Goal: Task Accomplishment & Management: Use online tool/utility

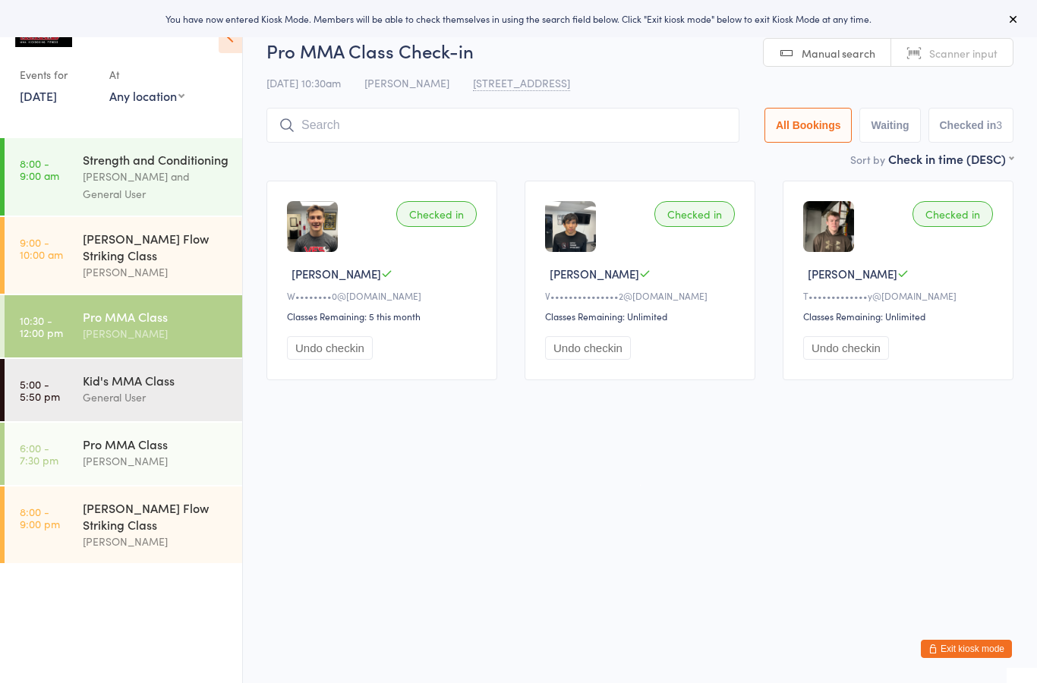
click at [320, 125] on input "search" at bounding box center [503, 125] width 473 height 35
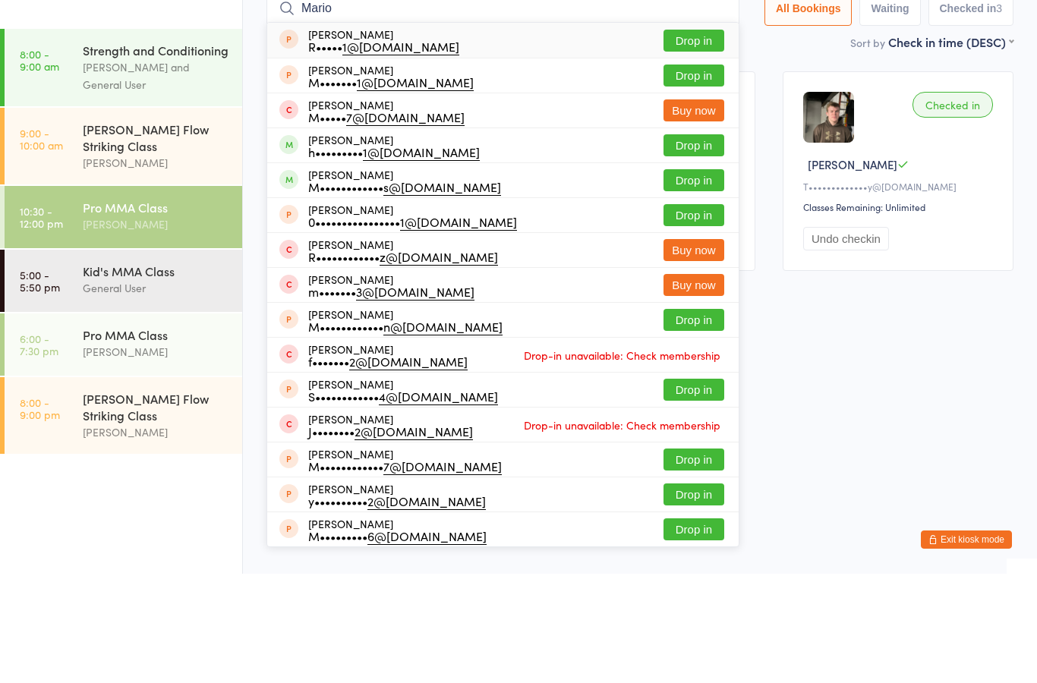
type input "Mario"
click at [314, 255] on div "h••••••••• 1@yahoo.com" at bounding box center [394, 261] width 172 height 12
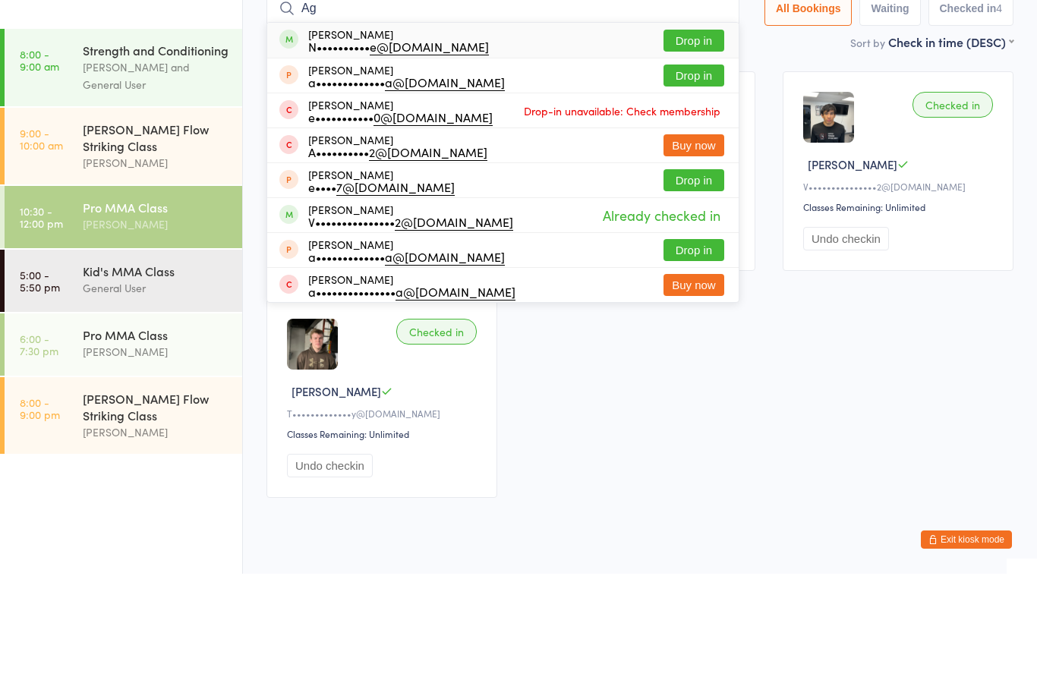
type input "A"
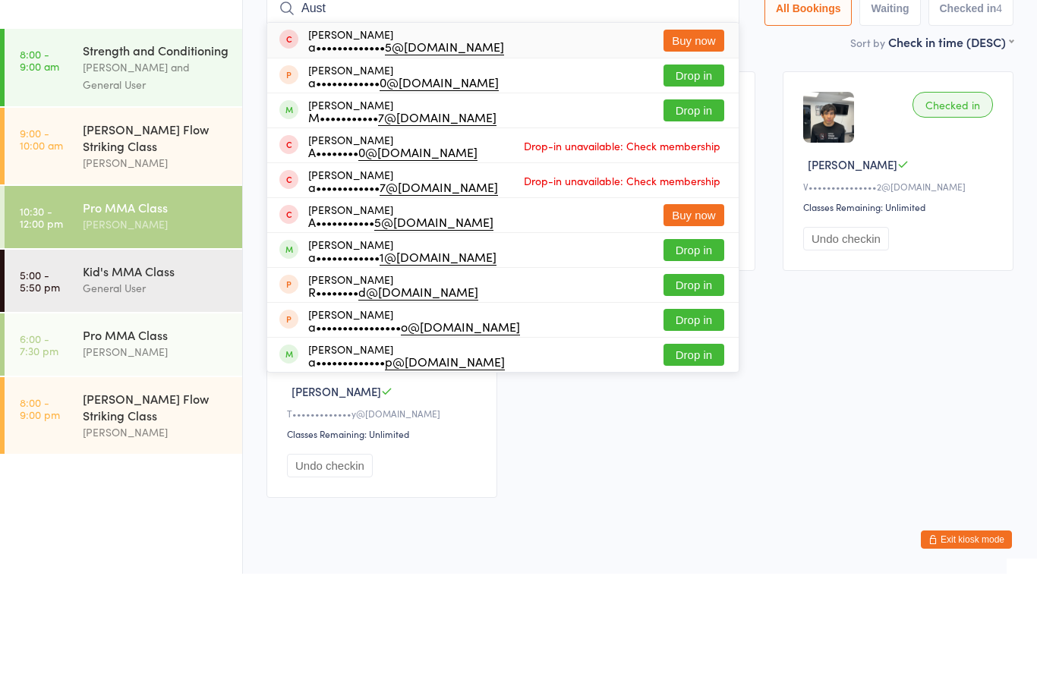
type input "Aust"
click at [690, 349] on button "Drop in" at bounding box center [694, 360] width 61 height 22
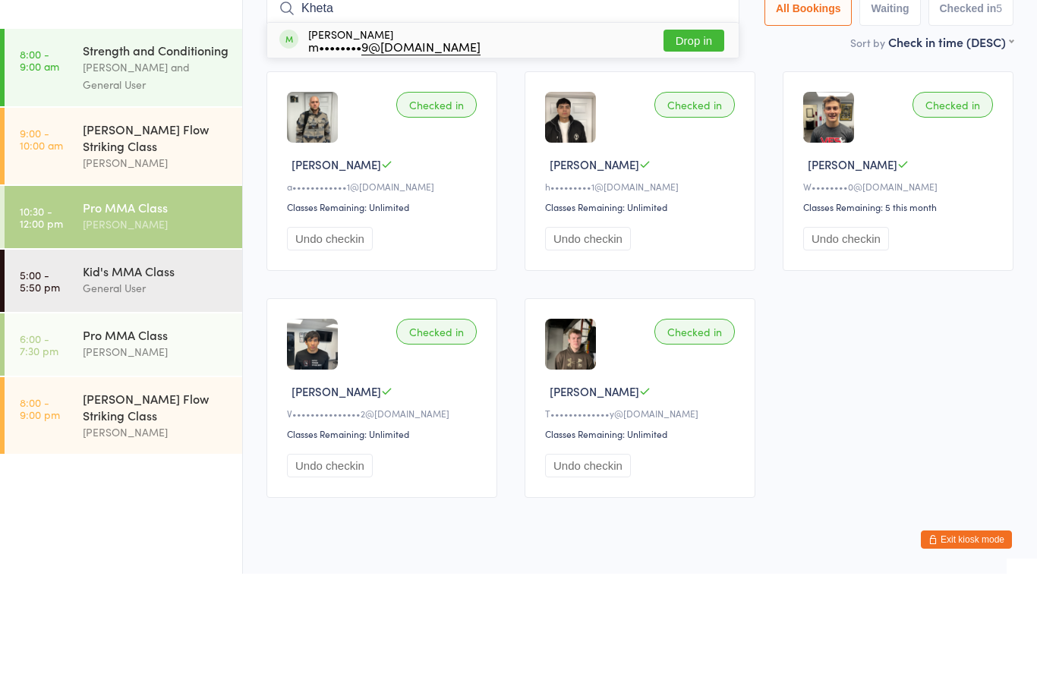
type input "Kheta"
click at [681, 139] on button "Drop in" at bounding box center [694, 150] width 61 height 22
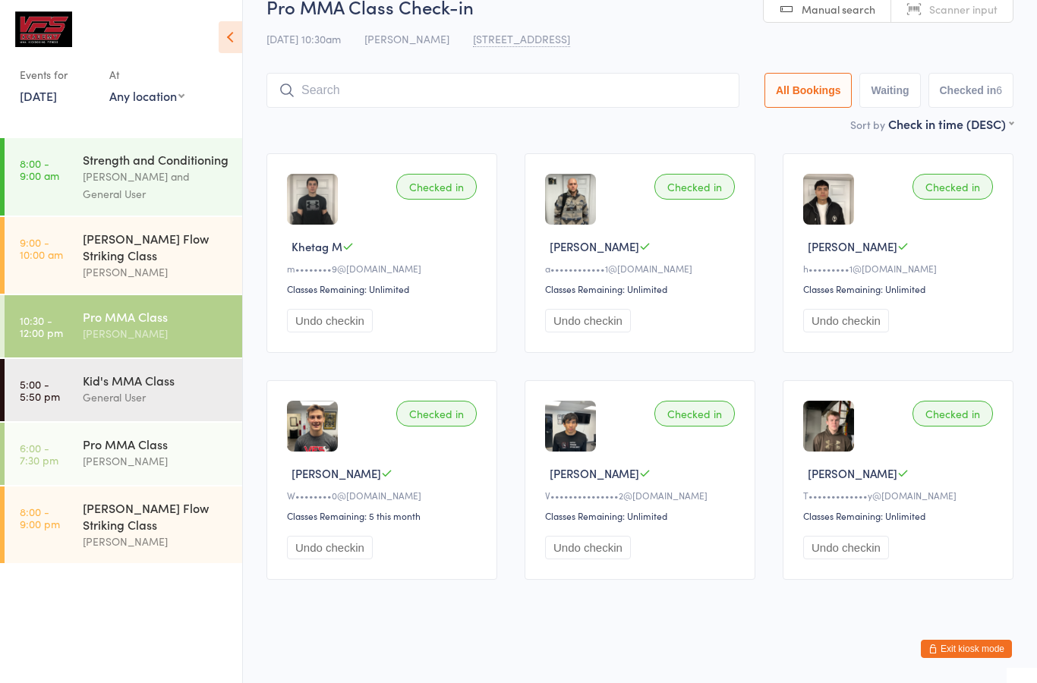
scroll to position [53, 0]
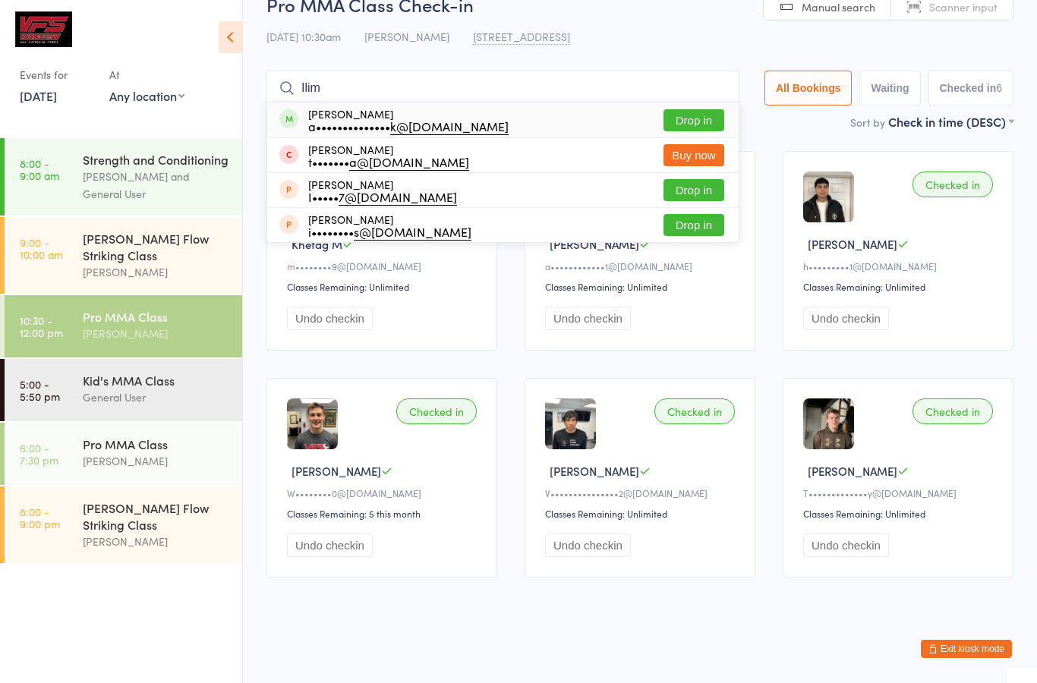
type input "Ilim"
click at [579, 103] on div "Ilimbek Akylbek a•••••••••••••• k@gmail.com Drop in" at bounding box center [503, 120] width 472 height 35
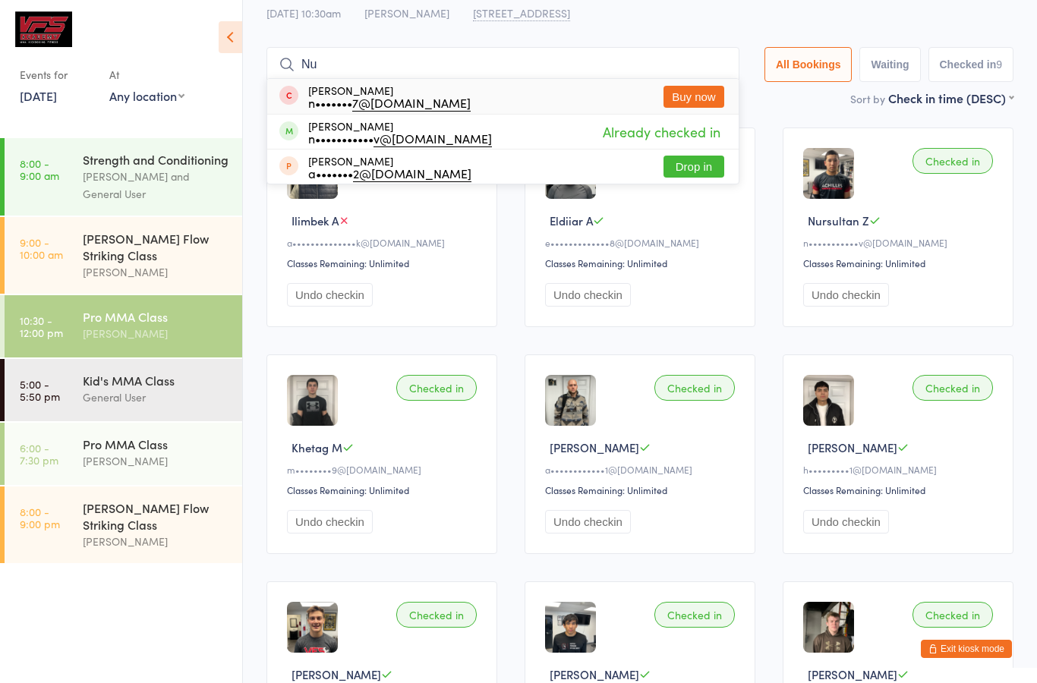
type input "N"
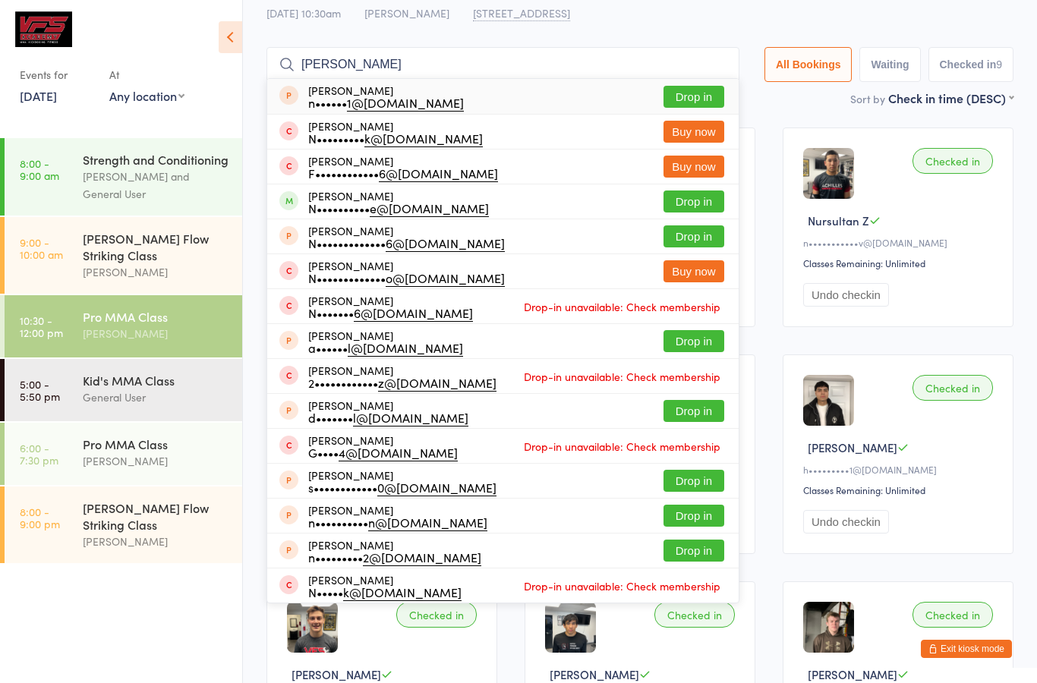
type input "Nick"
click at [699, 205] on button "Drop in" at bounding box center [694, 202] width 61 height 22
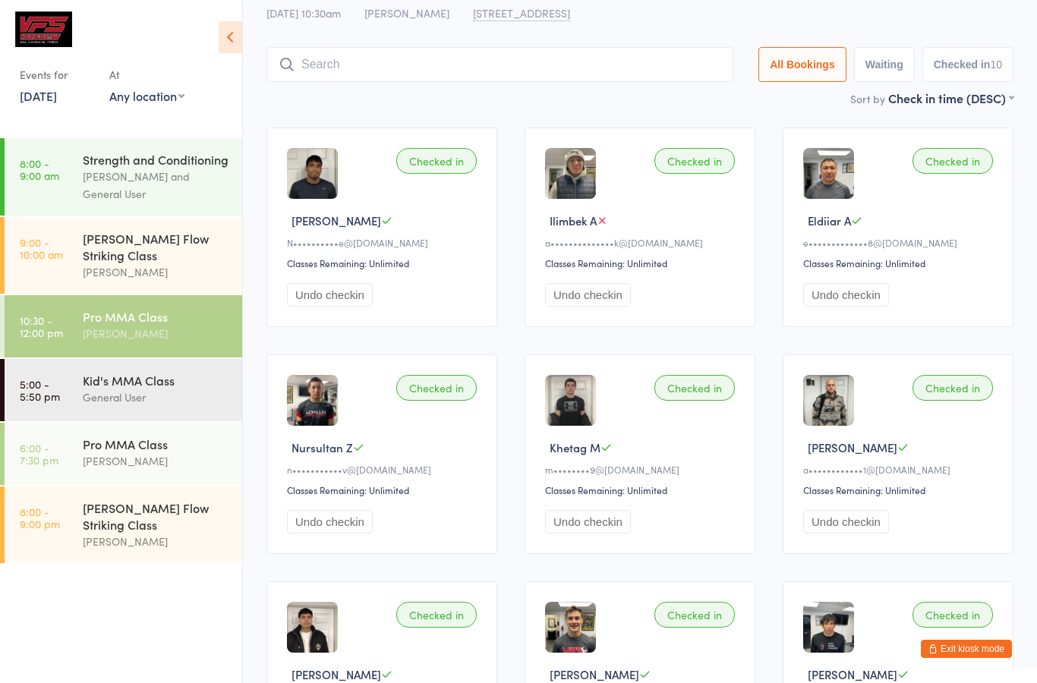
scroll to position [52, 0]
click at [689, 79] on input "search" at bounding box center [500, 65] width 467 height 35
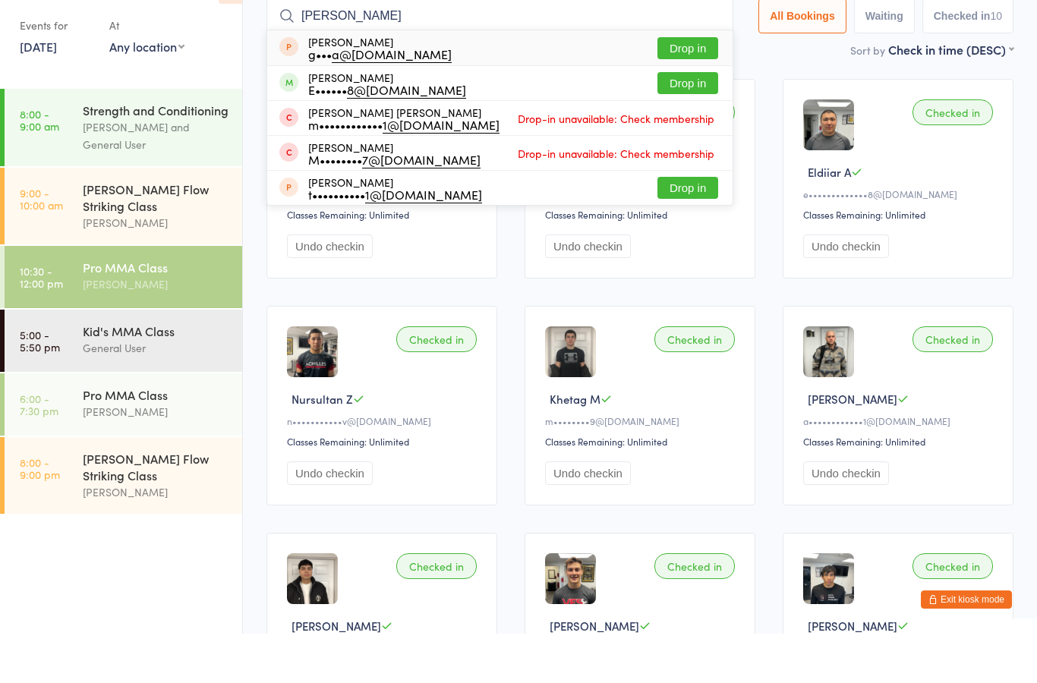
type input "Mota"
click at [686, 121] on button "Drop in" at bounding box center [688, 132] width 61 height 22
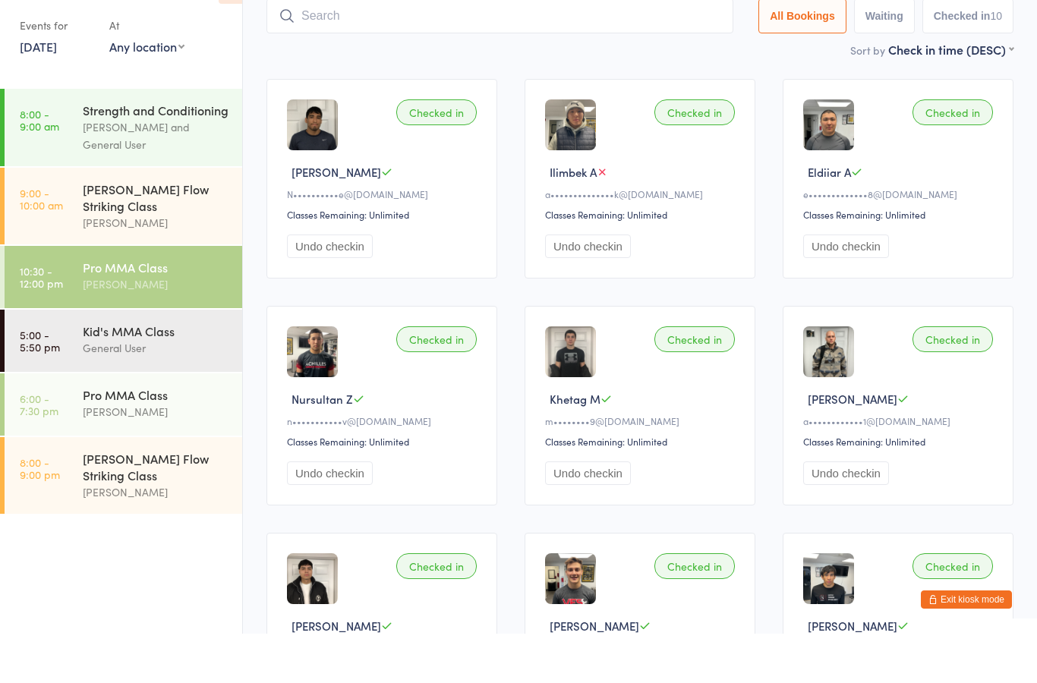
scroll to position [102, 0]
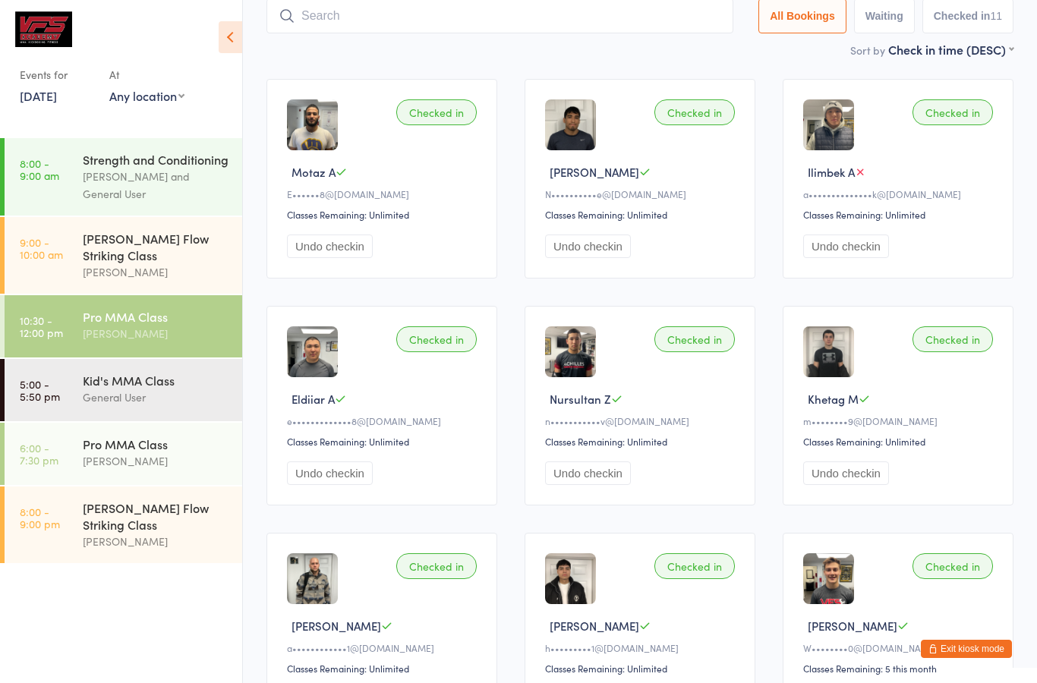
click at [636, 11] on input "search" at bounding box center [500, 15] width 467 height 35
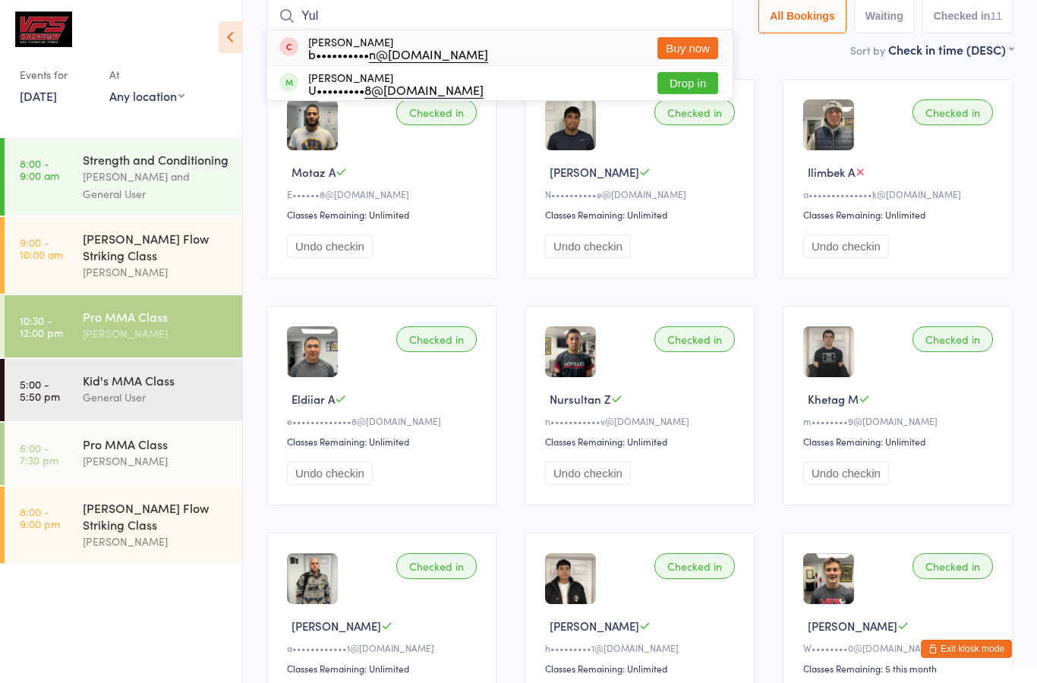
type input "Yul"
click at [703, 84] on button "Drop in" at bounding box center [688, 83] width 61 height 22
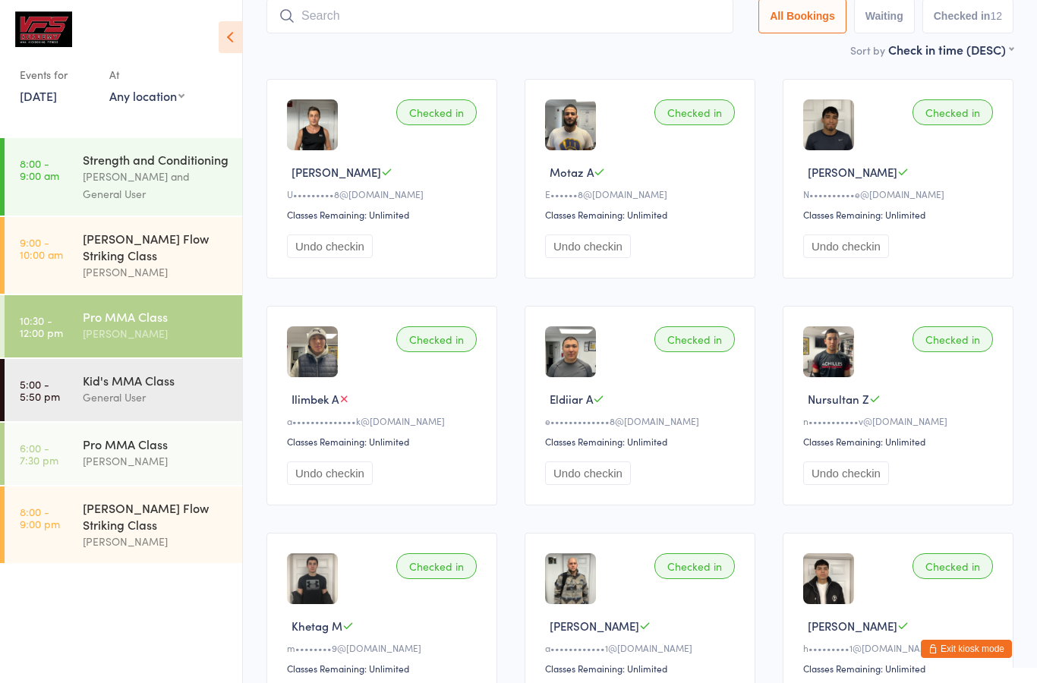
click at [981, 653] on button "Exit kiosk mode" at bounding box center [966, 649] width 91 height 18
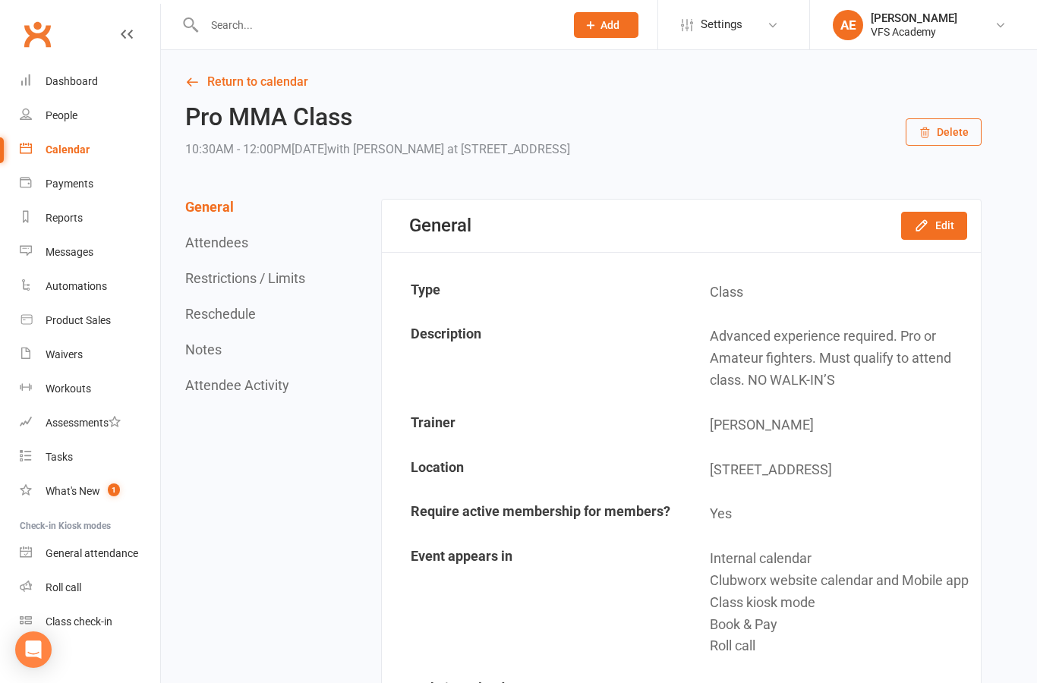
click at [472, 26] on input "text" at bounding box center [377, 24] width 355 height 21
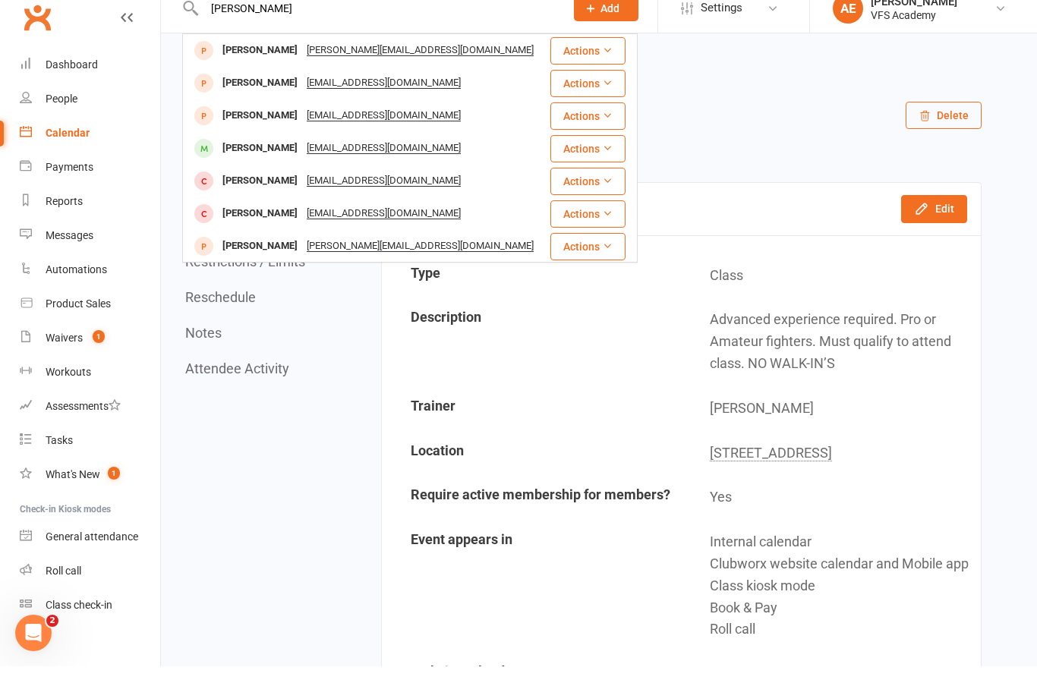
type input "J"
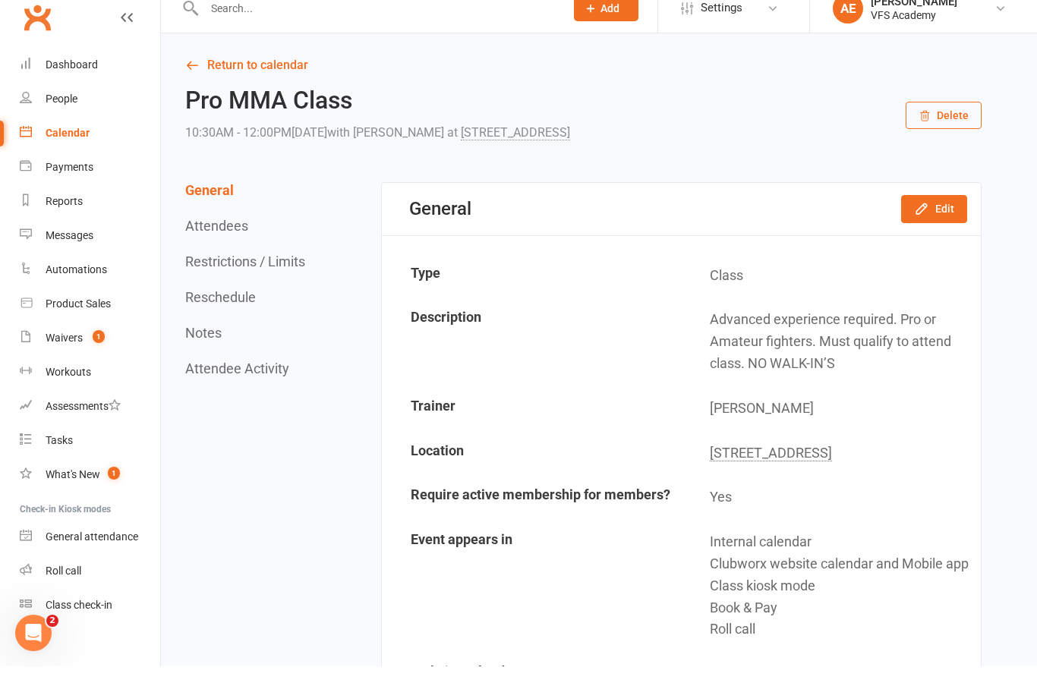
scroll to position [17, 0]
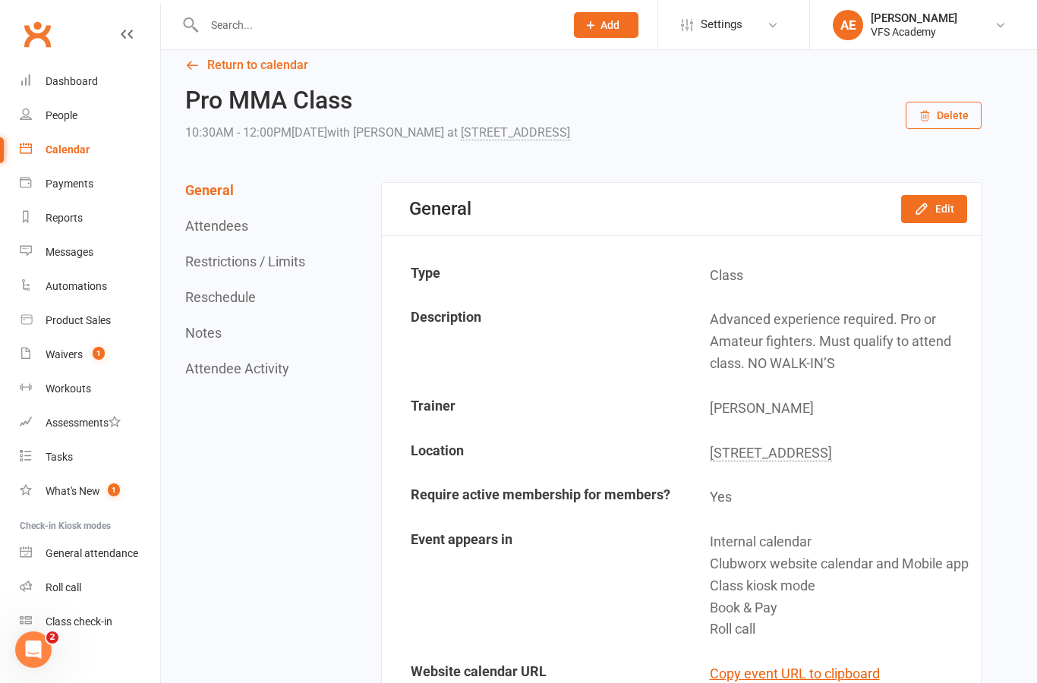
click at [75, 357] on div "Waivers" at bounding box center [64, 355] width 37 height 12
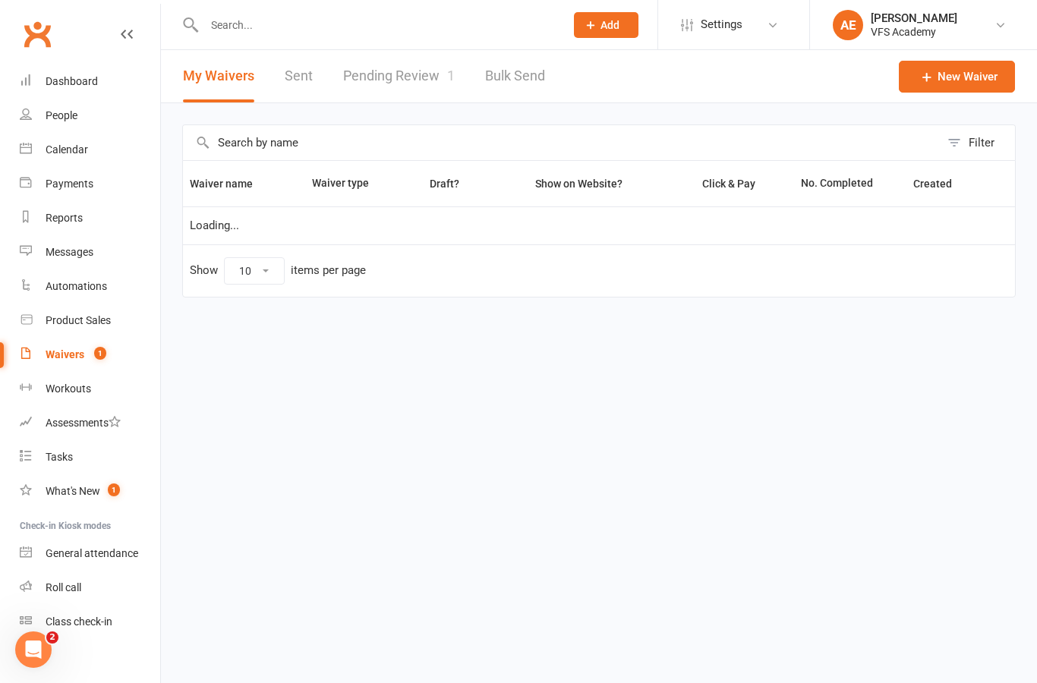
click at [423, 74] on link "Pending Review 1" at bounding box center [399, 76] width 112 height 52
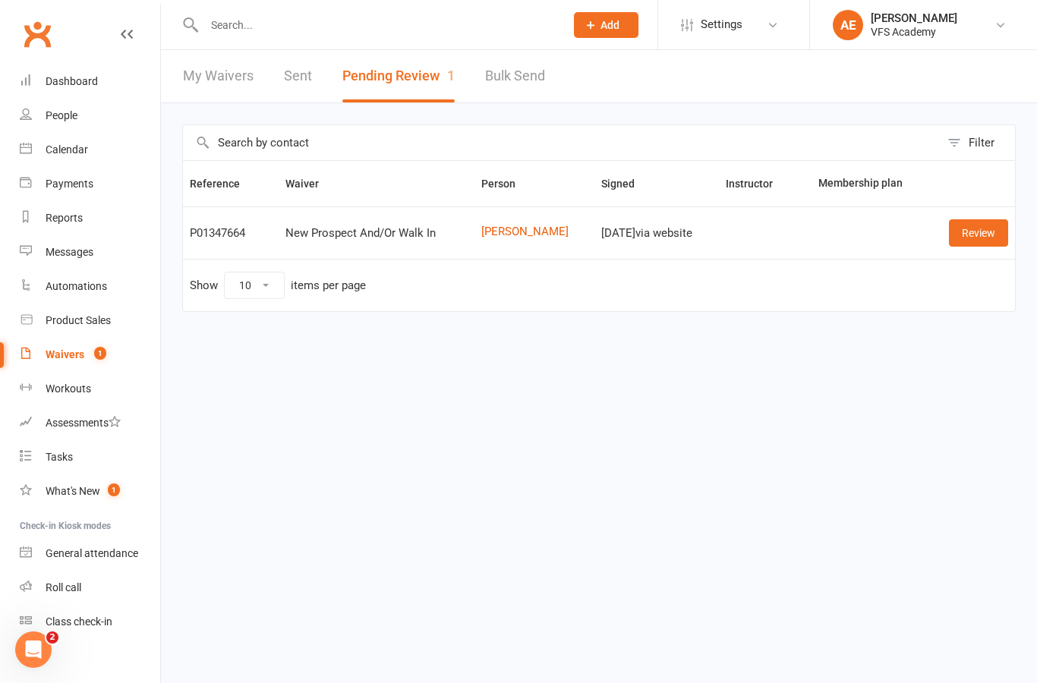
click at [976, 234] on link "Review" at bounding box center [978, 232] width 59 height 27
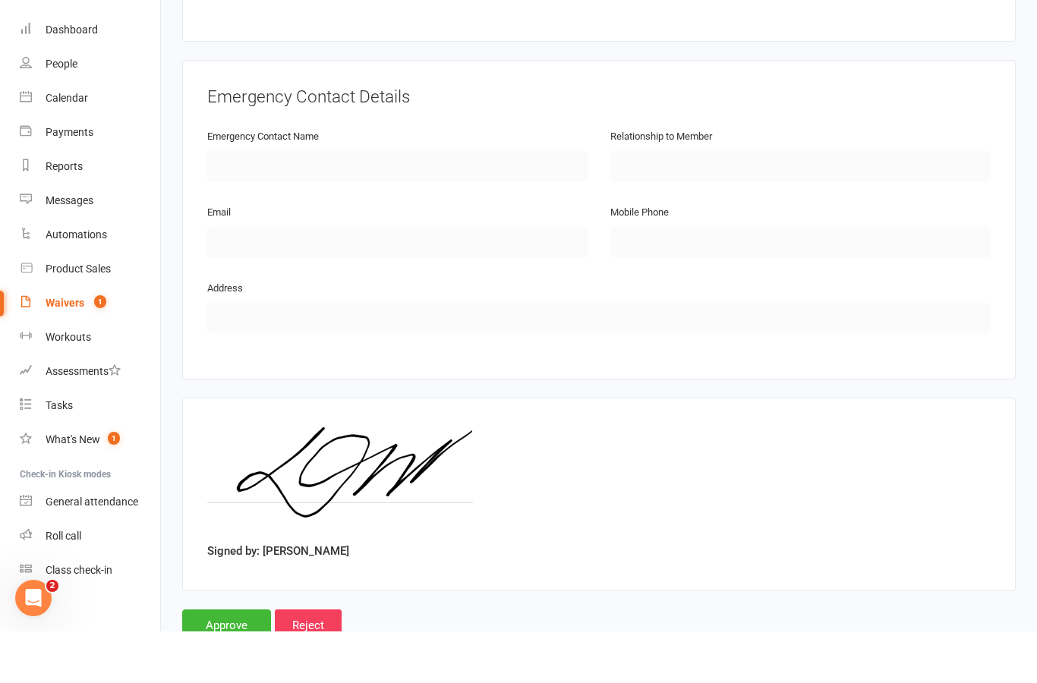
scroll to position [679, 0]
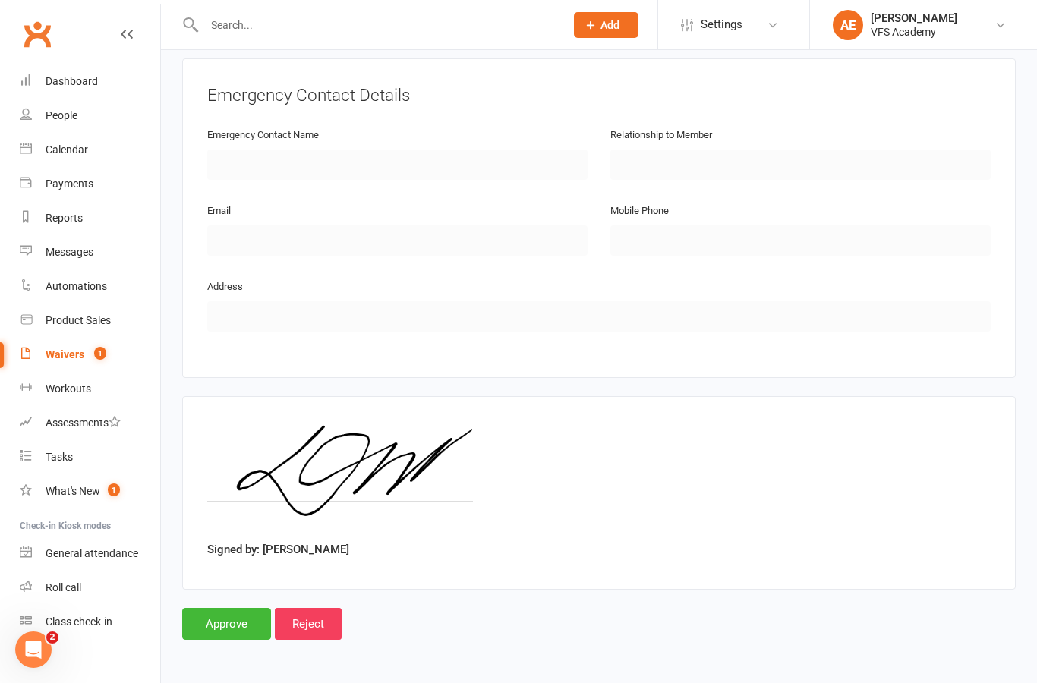
click at [217, 608] on input "Approve" at bounding box center [226, 624] width 89 height 32
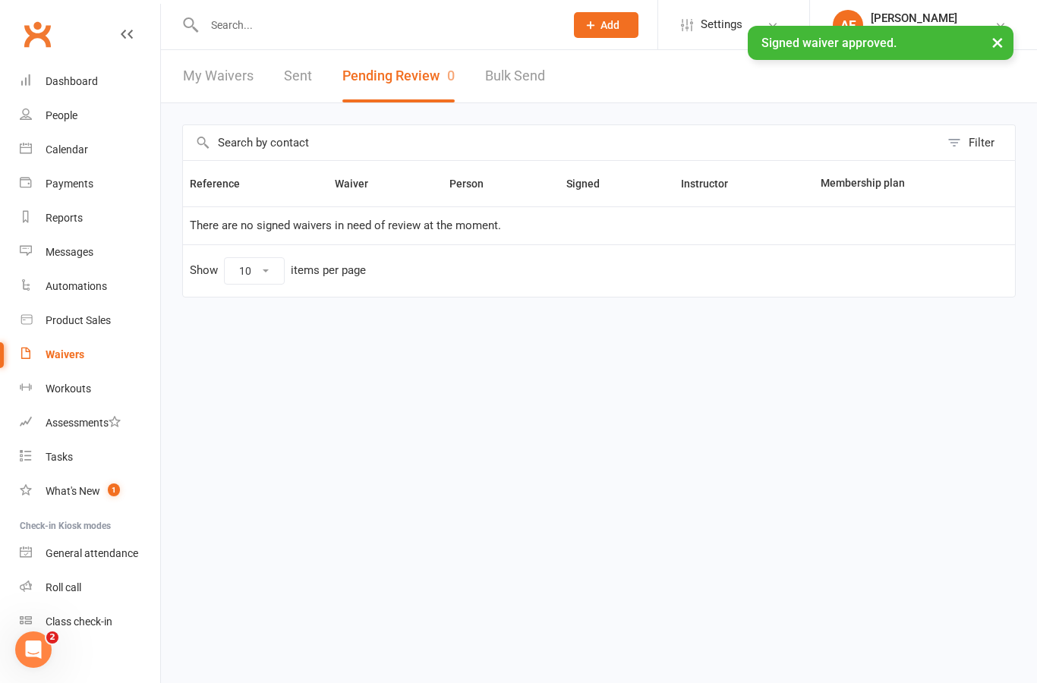
click at [79, 84] on div "Dashboard" at bounding box center [72, 81] width 52 height 12
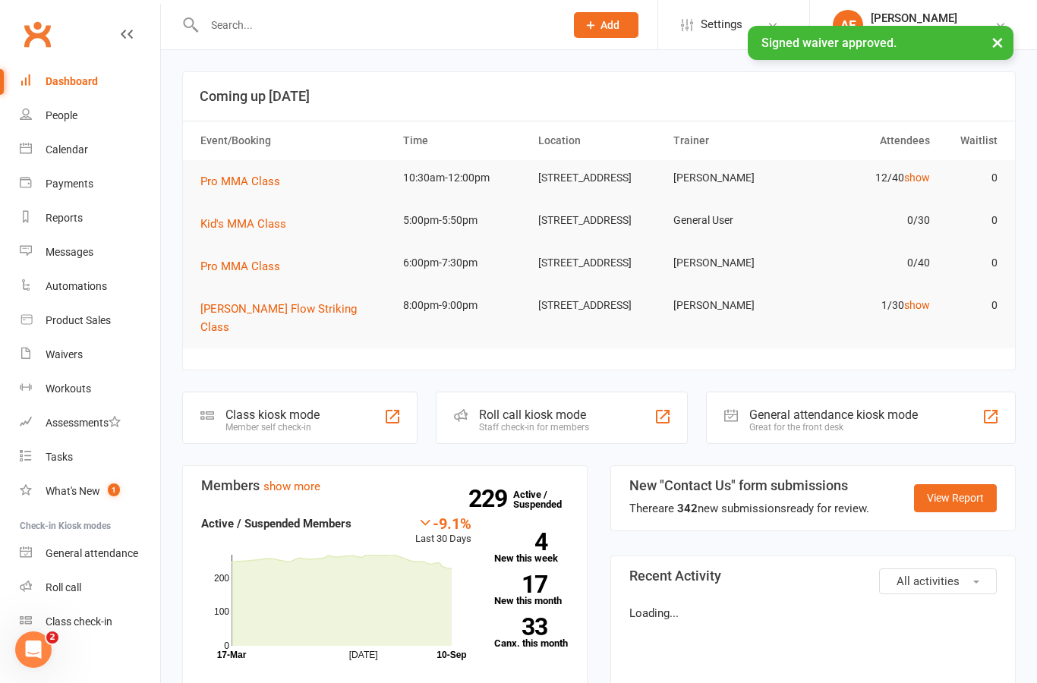
click at [222, 33] on input "text" at bounding box center [377, 24] width 355 height 21
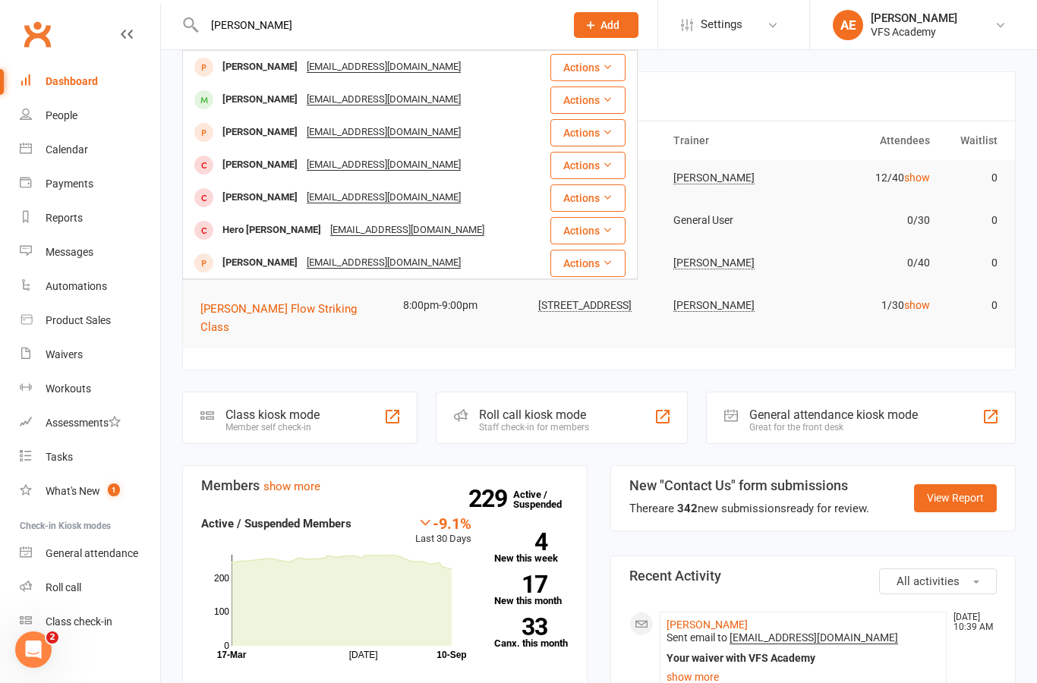
type input "[PERSON_NAME]"
click at [226, 98] on div "[PERSON_NAME]" at bounding box center [260, 100] width 84 height 22
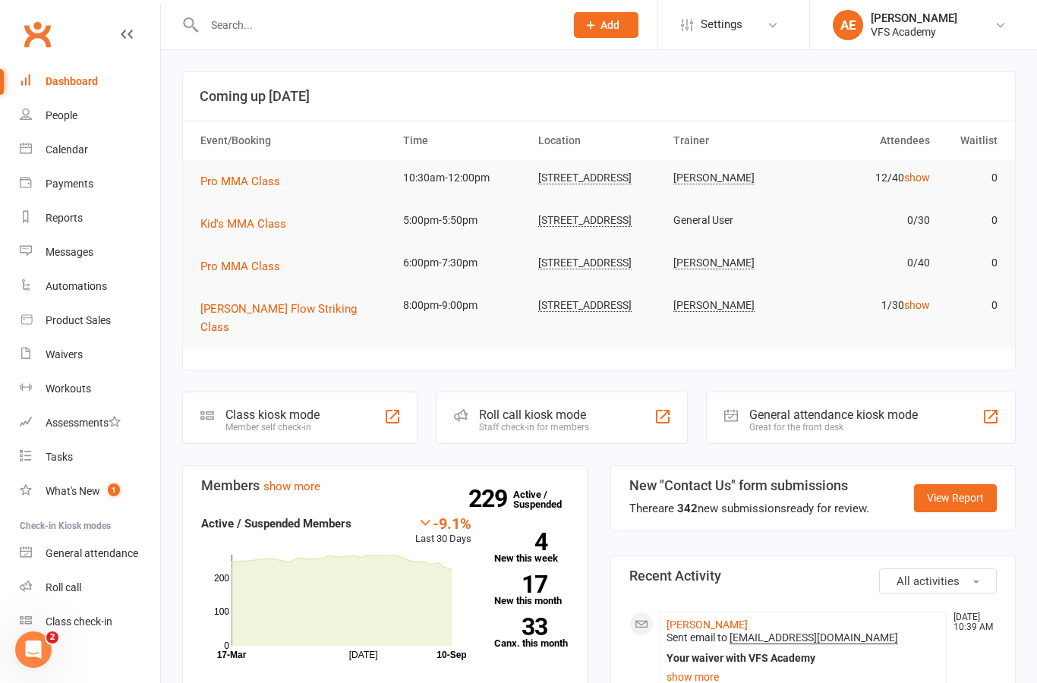
click at [229, 34] on input "text" at bounding box center [377, 24] width 355 height 21
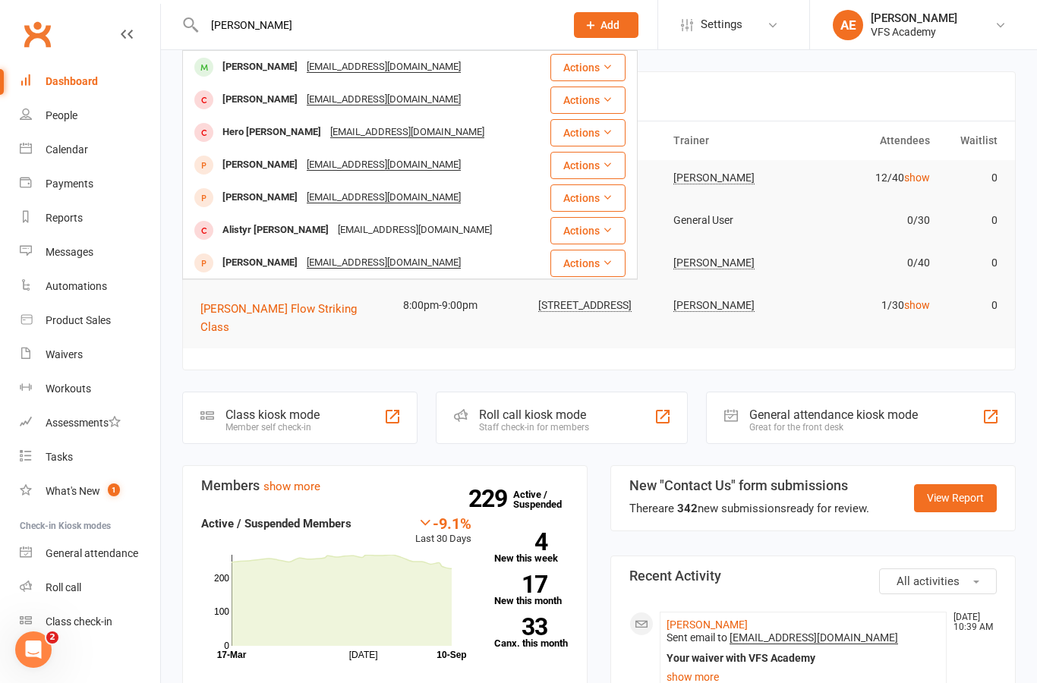
type input "J"
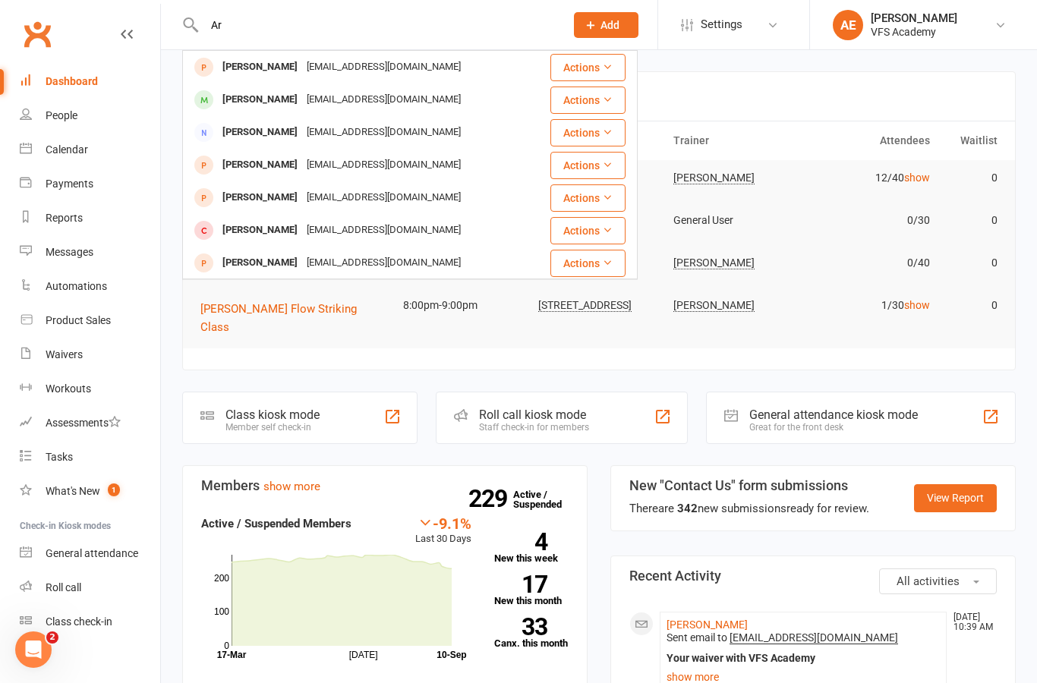
type input "A"
type input "Martin"
click at [825, 71] on section "Coming up Today Event/Booking Time Location Trainer Attendees Waitlist Pro MMA …" at bounding box center [599, 220] width 834 height 299
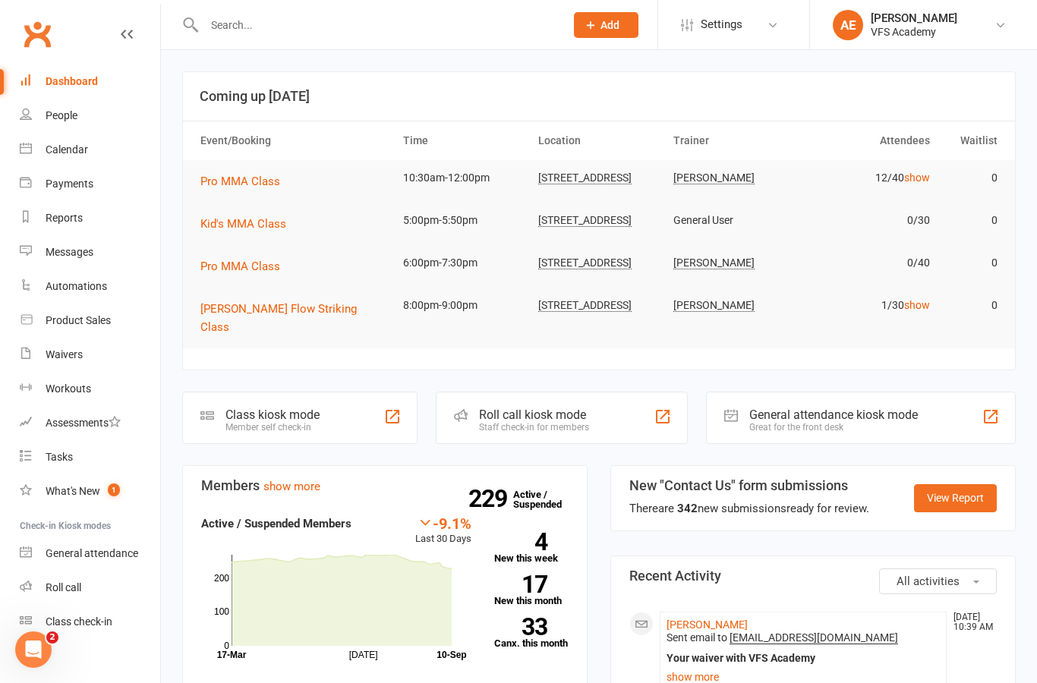
click at [305, 409] on div "Class kiosk mode" at bounding box center [273, 415] width 94 height 14
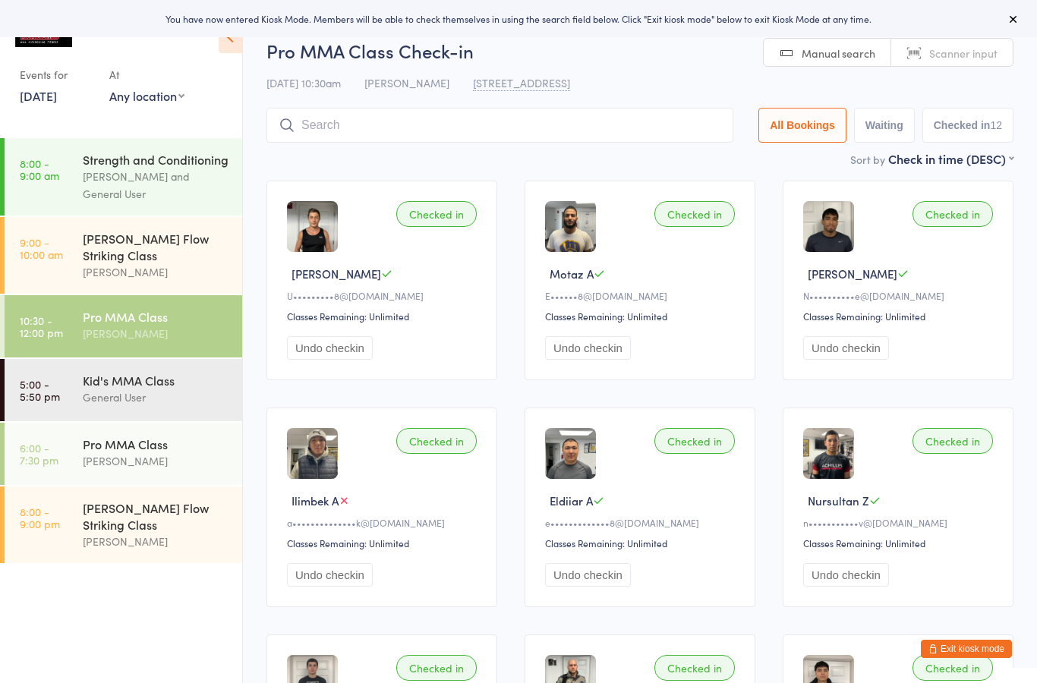
click at [671, 128] on input "search" at bounding box center [500, 125] width 467 height 35
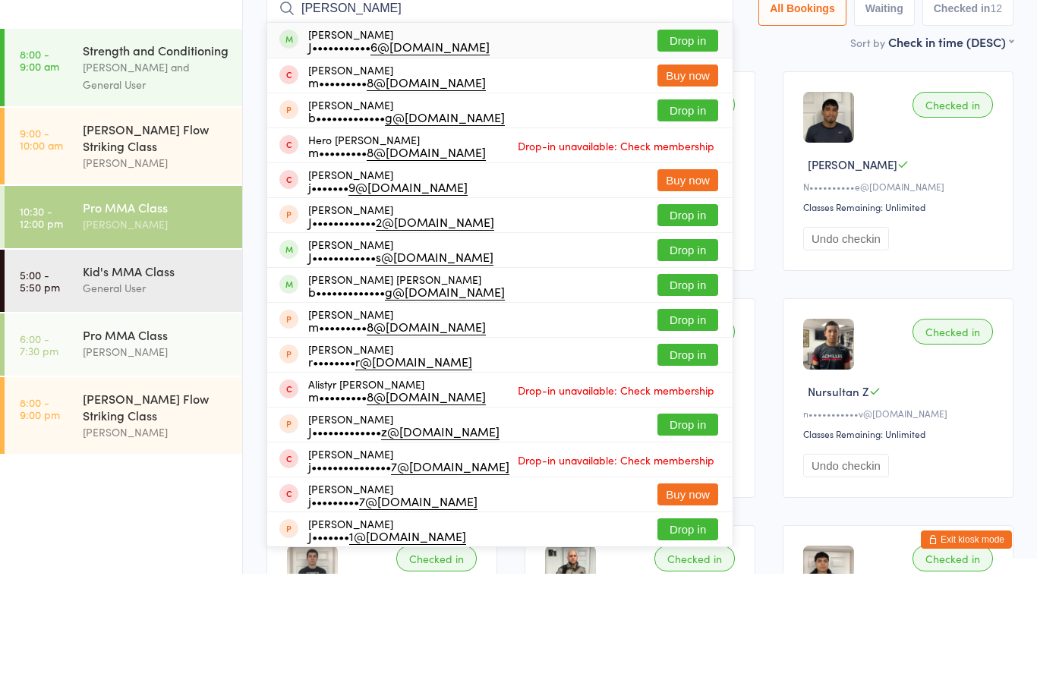
type input "James mart"
click at [689, 139] on button "Drop in" at bounding box center [688, 150] width 61 height 22
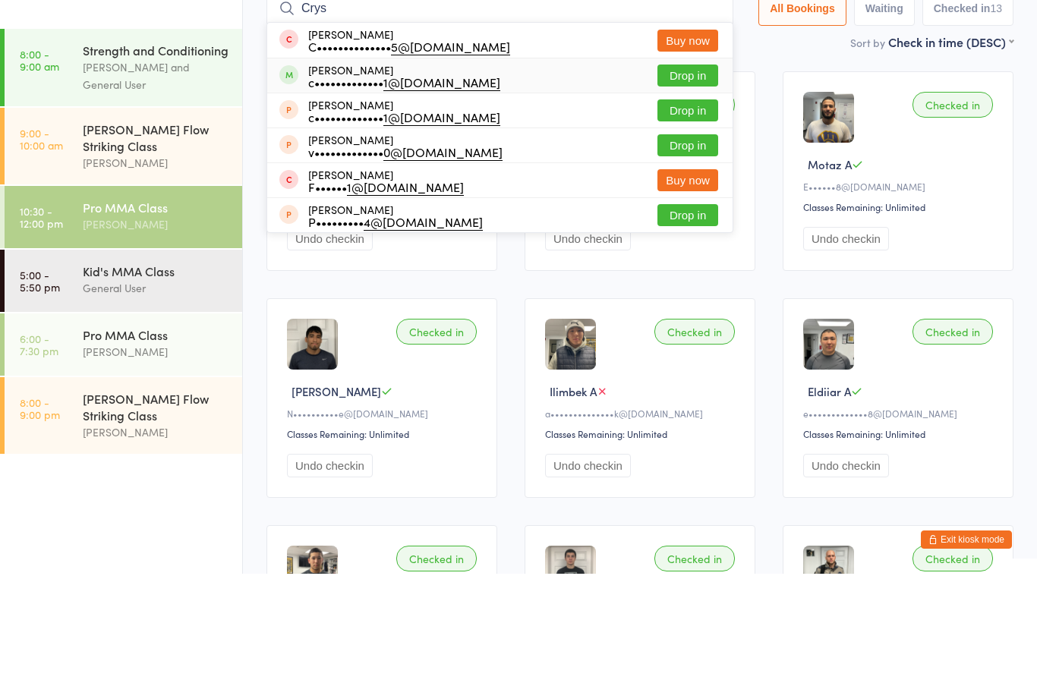
type input "Crys"
click at [443, 173] on div "Crystal Recker c••••••••••••• 1@yahoo.com" at bounding box center [404, 185] width 192 height 24
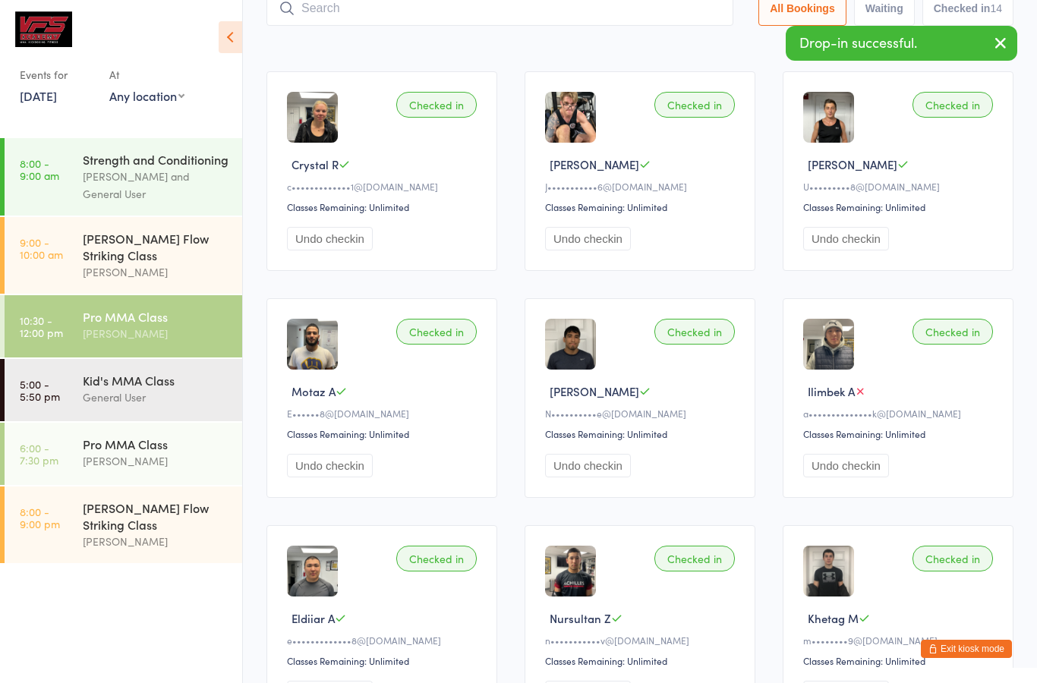
click at [664, 41] on div "Sort by Check in time (DESC) First name (ASC) First name (DESC) Last name (ASC)…" at bounding box center [640, 41] width 747 height 17
click at [692, 25] on input "search" at bounding box center [500, 8] width 467 height 35
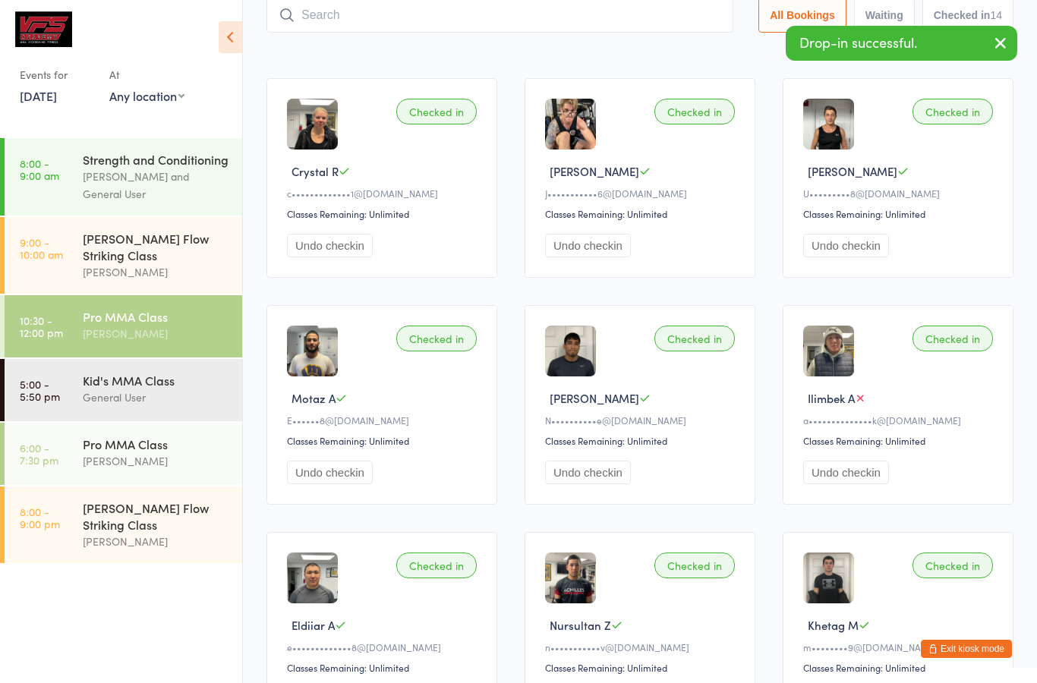
scroll to position [102, 0]
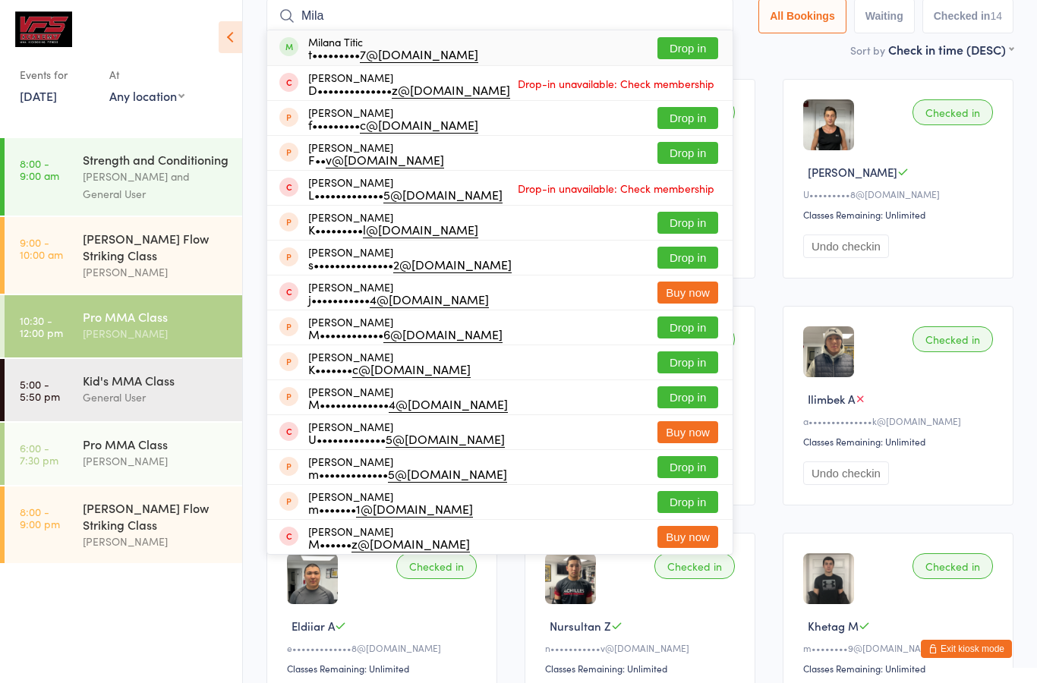
type input "Mila"
click at [444, 47] on div "Milana Titic t••••••••• 7@gmail.com Drop in" at bounding box center [499, 47] width 465 height 35
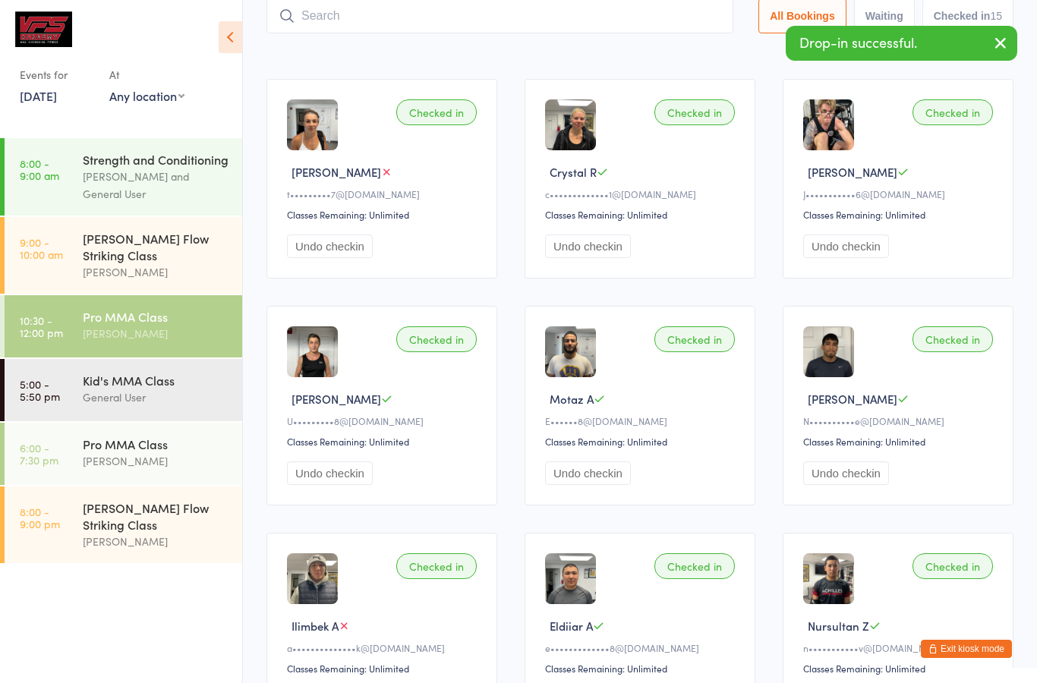
click at [553, 17] on input "search" at bounding box center [500, 15] width 467 height 35
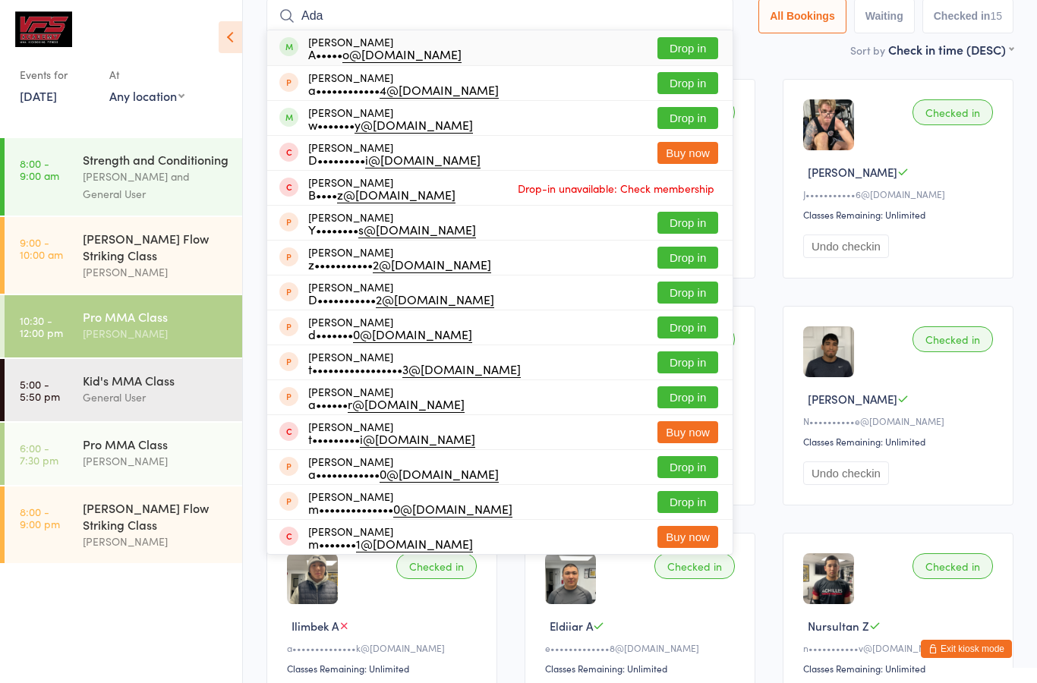
type input "Ada"
click at [452, 47] on div "Adam Jo A••••• o@gmail.com Drop in" at bounding box center [499, 47] width 465 height 35
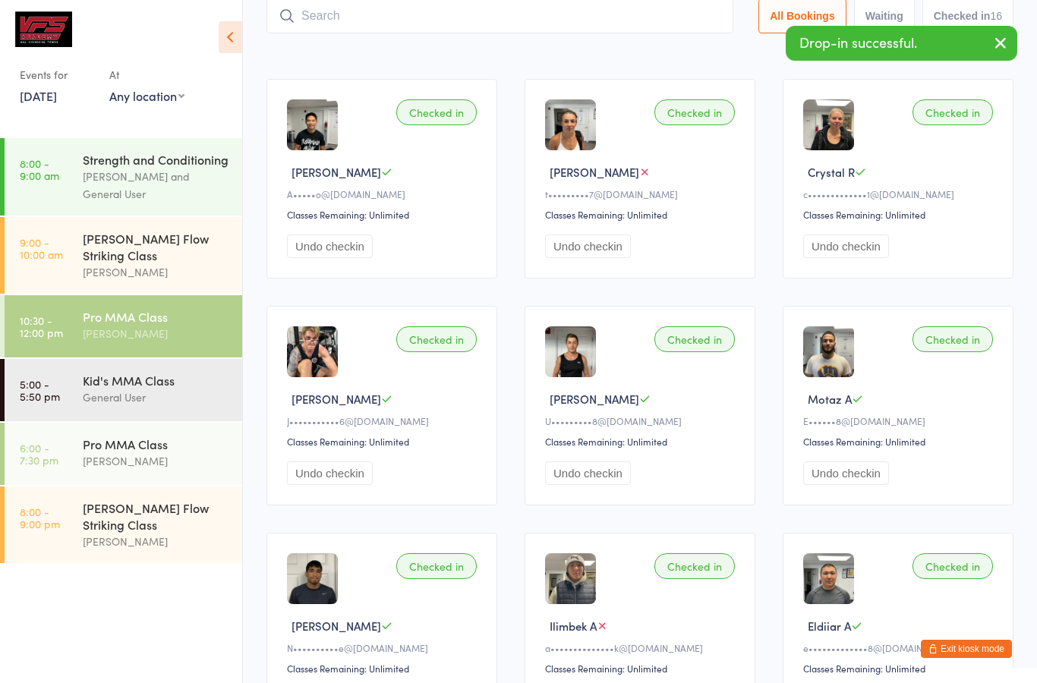
click at [677, 23] on input "search" at bounding box center [500, 15] width 467 height 35
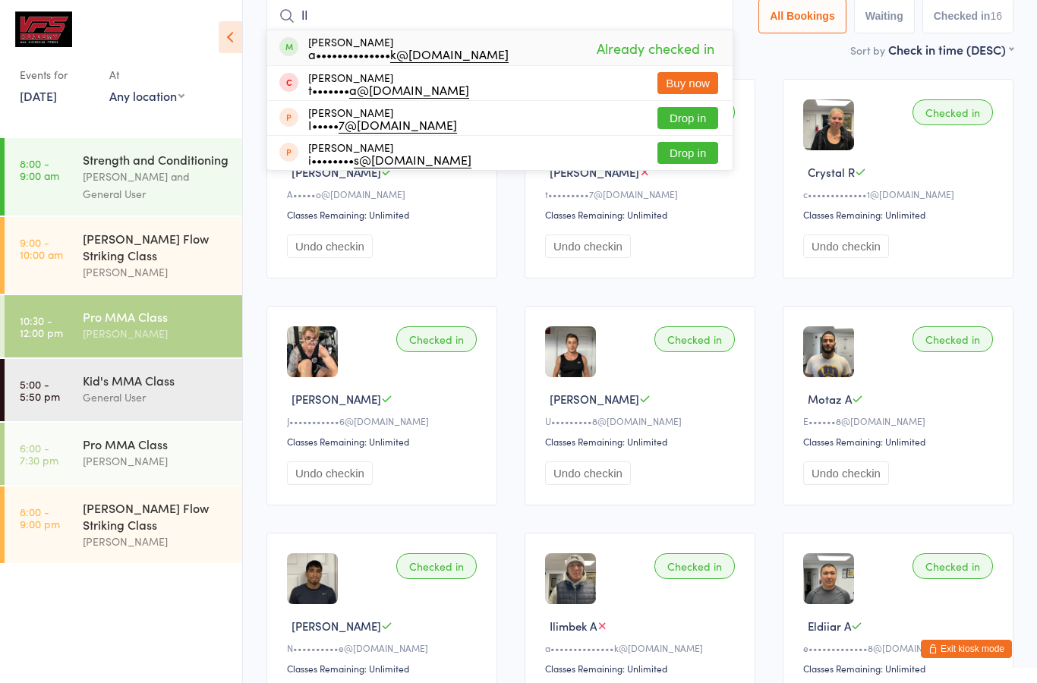
type input "I"
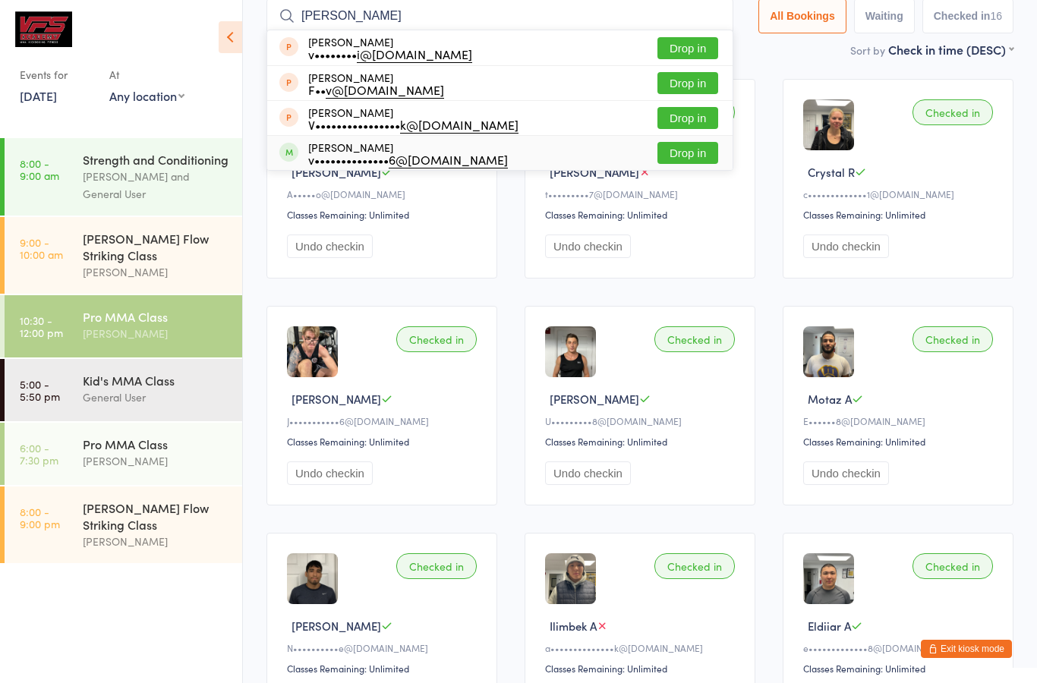
type input "Vlad"
click at [559, 148] on div "Vladimir Karakashev v•••••••••••••• 6@gmail.com Drop in" at bounding box center [499, 153] width 465 height 34
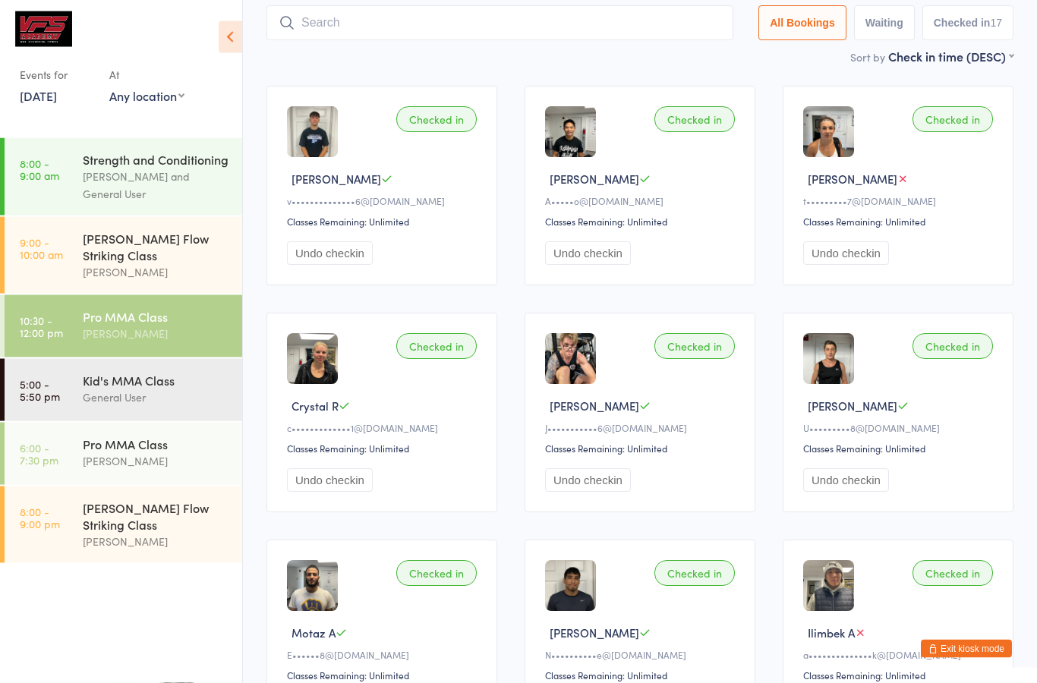
click at [682, 41] on input "search" at bounding box center [500, 23] width 467 height 35
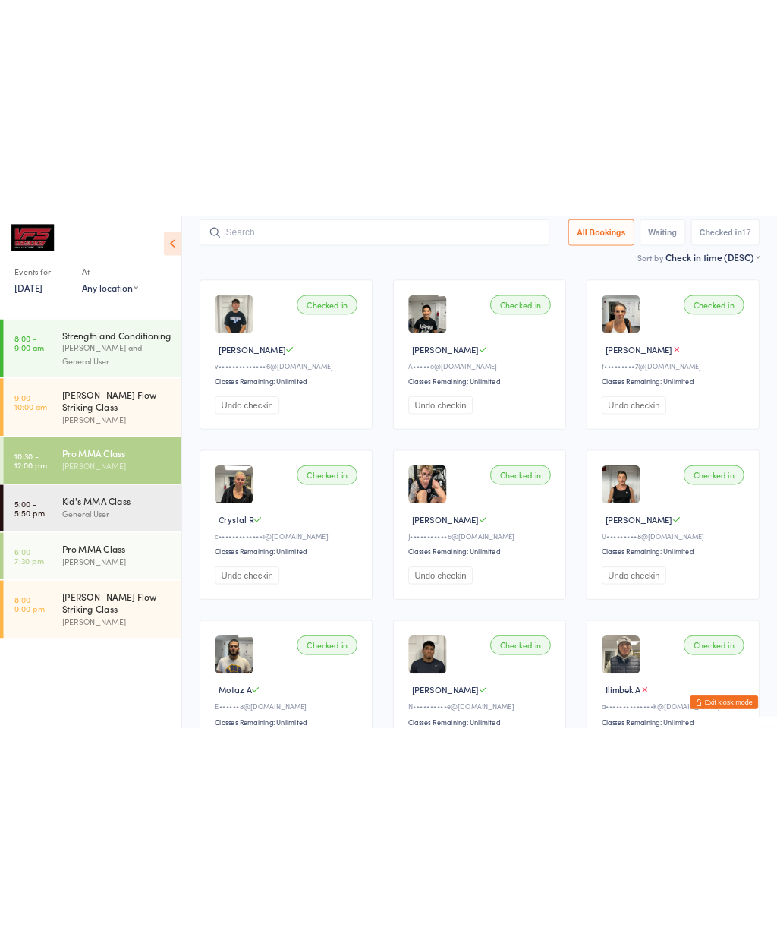
scroll to position [94, 0]
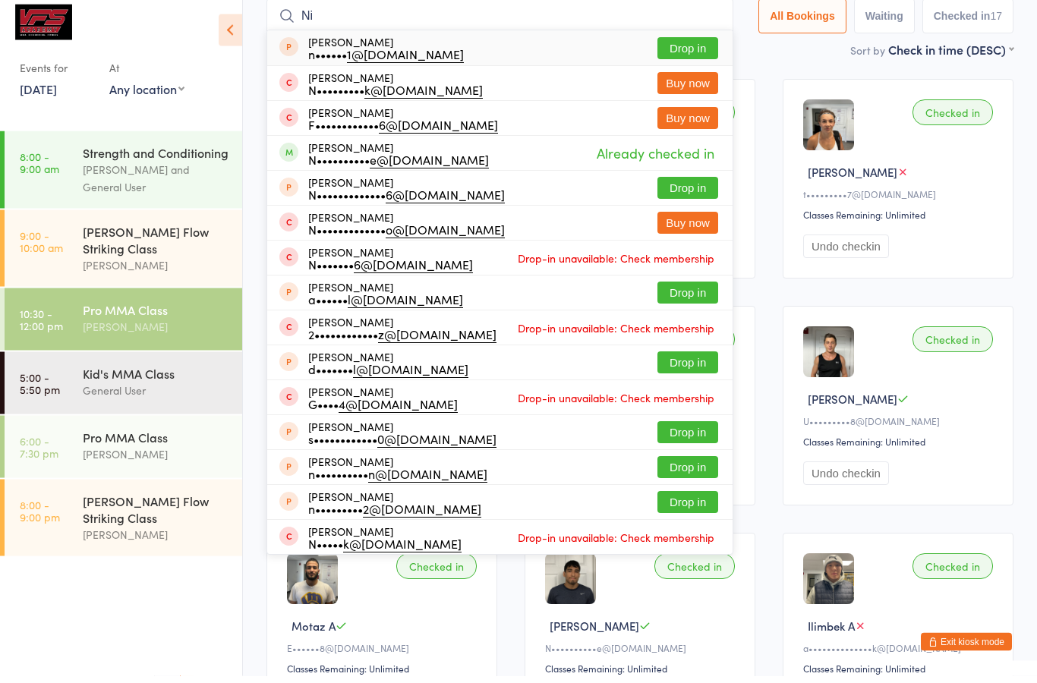
type input "N"
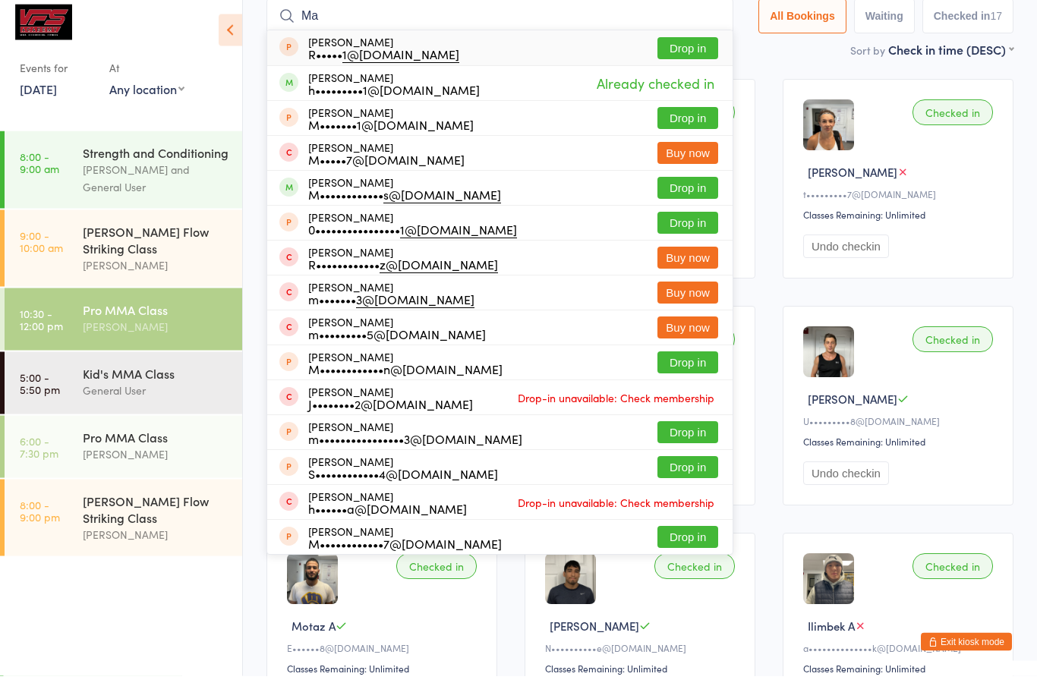
type input "M"
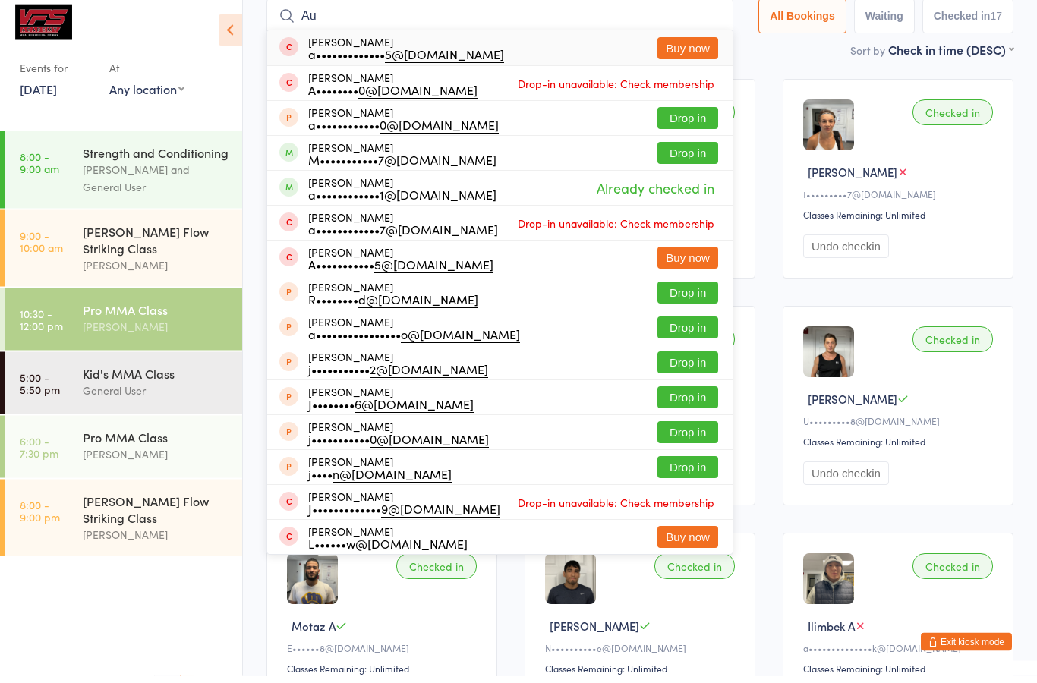
type input "A"
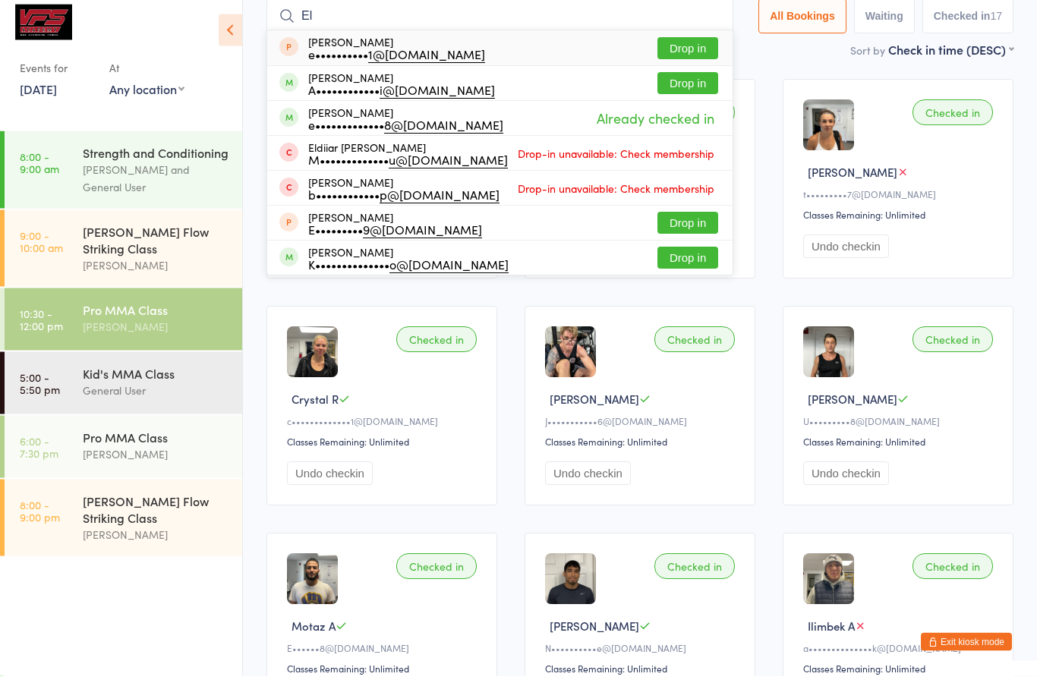
type input "E"
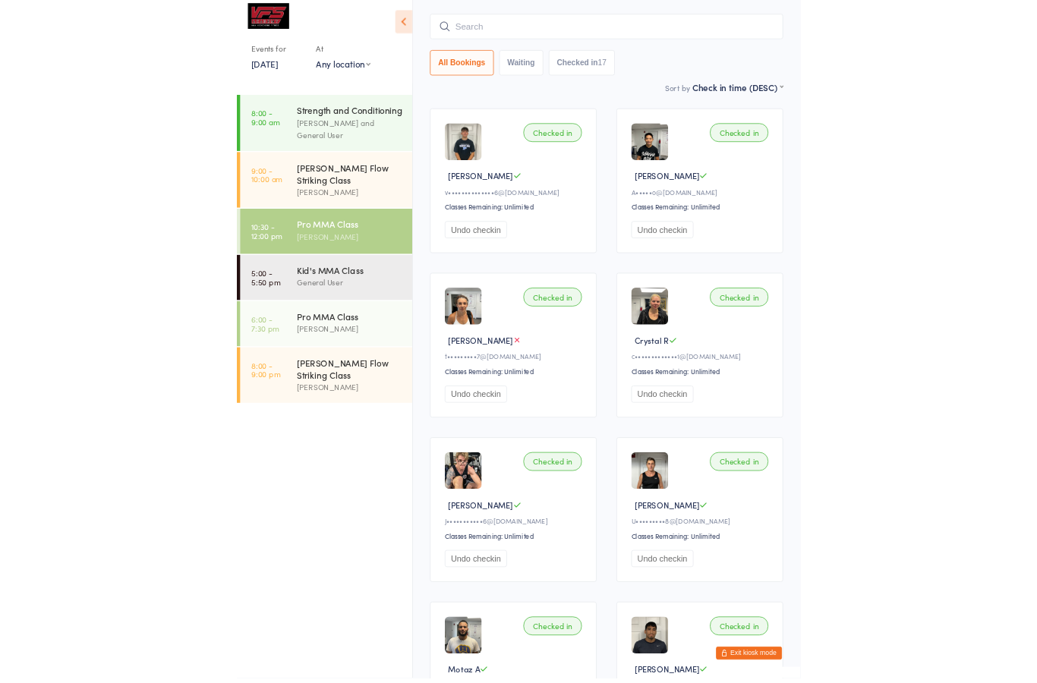
scroll to position [102, 0]
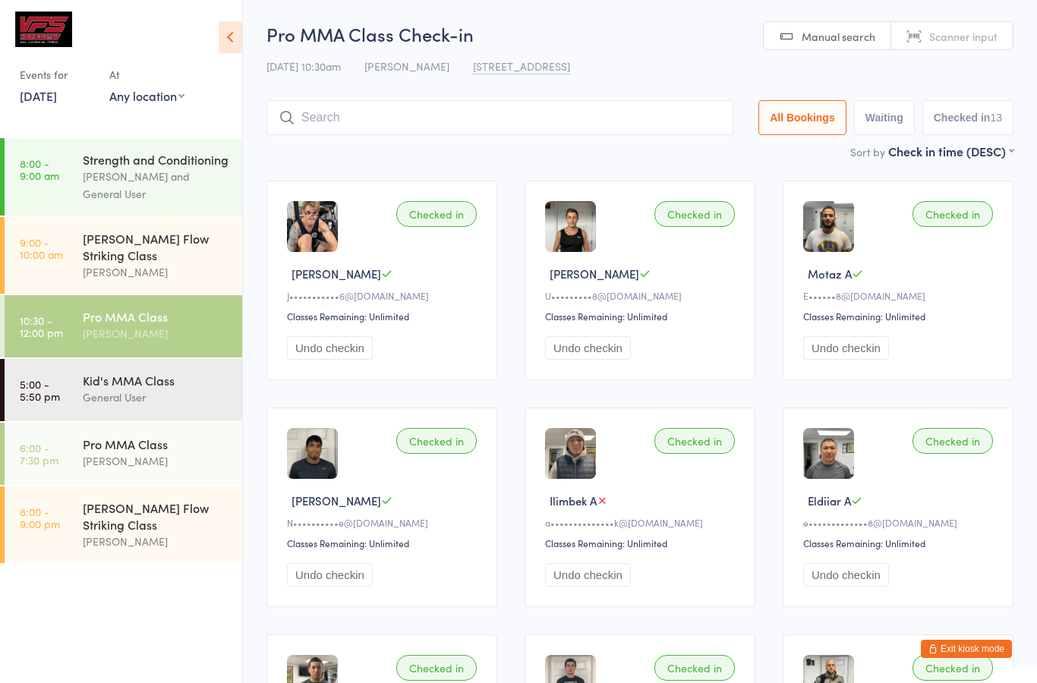
click at [972, 656] on button "Exit kiosk mode" at bounding box center [966, 649] width 91 height 18
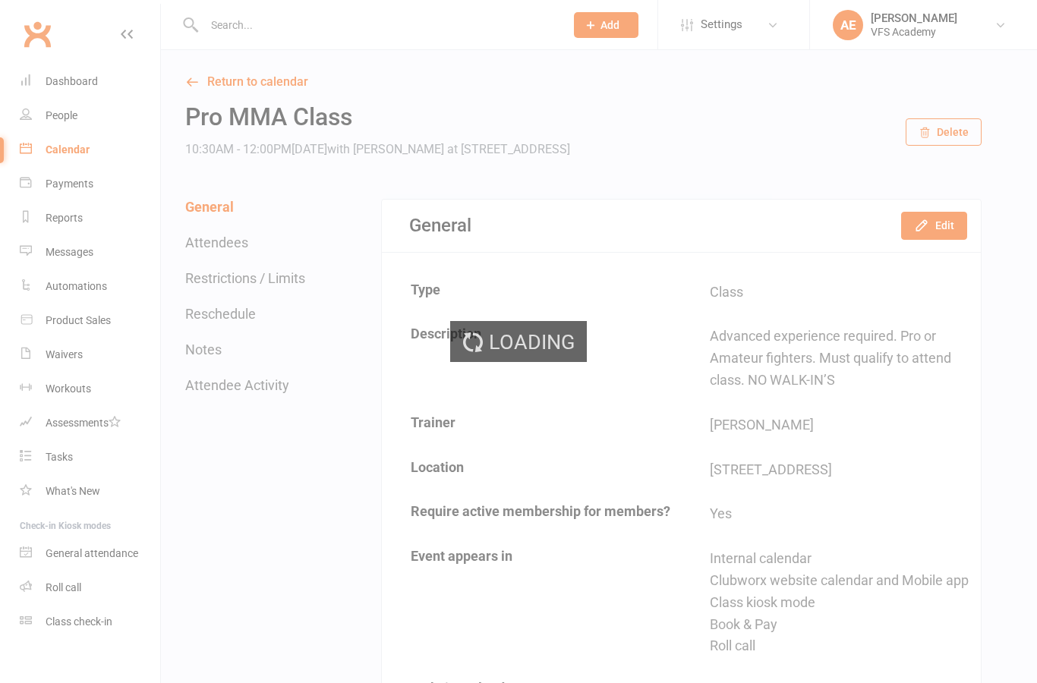
click at [980, 645] on table "Type Class Description Advanced experience required. Pro or Amateur fighters. M…" at bounding box center [681, 515] width 599 height 490
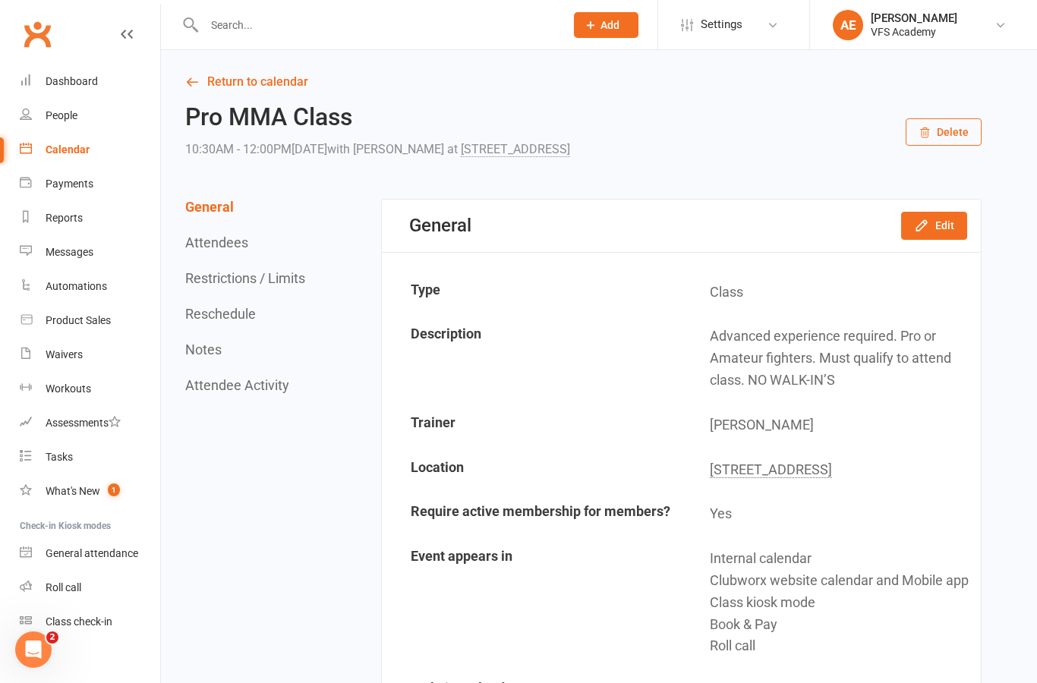
click at [424, 34] on input "text" at bounding box center [377, 24] width 355 height 21
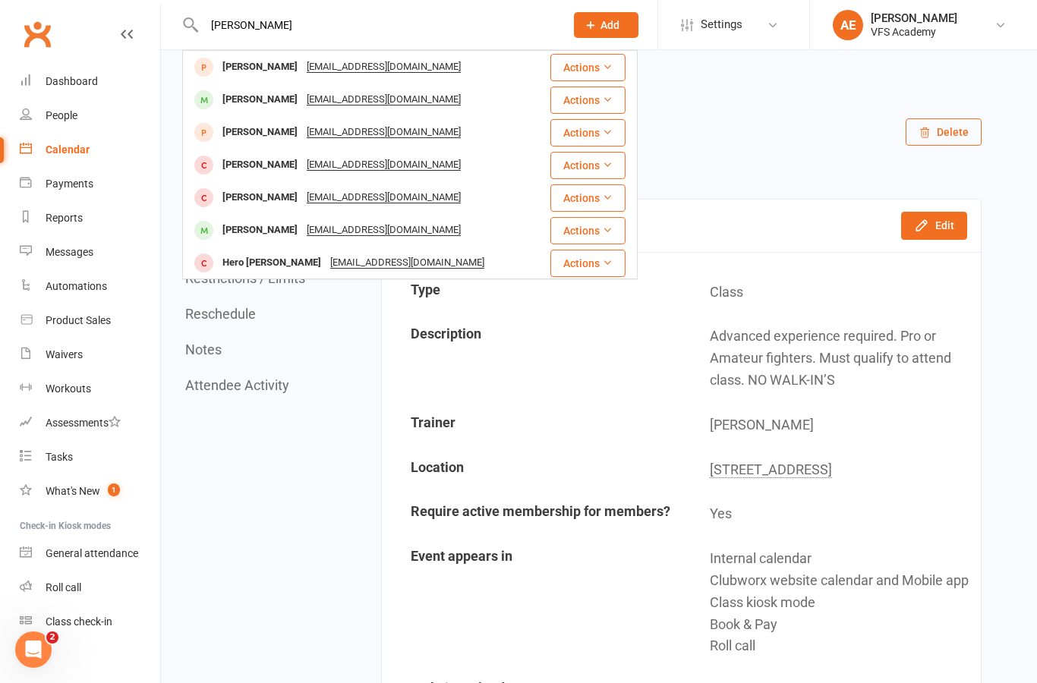
type input "[PERSON_NAME]"
click at [495, 235] on div "[PERSON_NAME] [EMAIL_ADDRESS][DOMAIN_NAME]" at bounding box center [366, 230] width 365 height 31
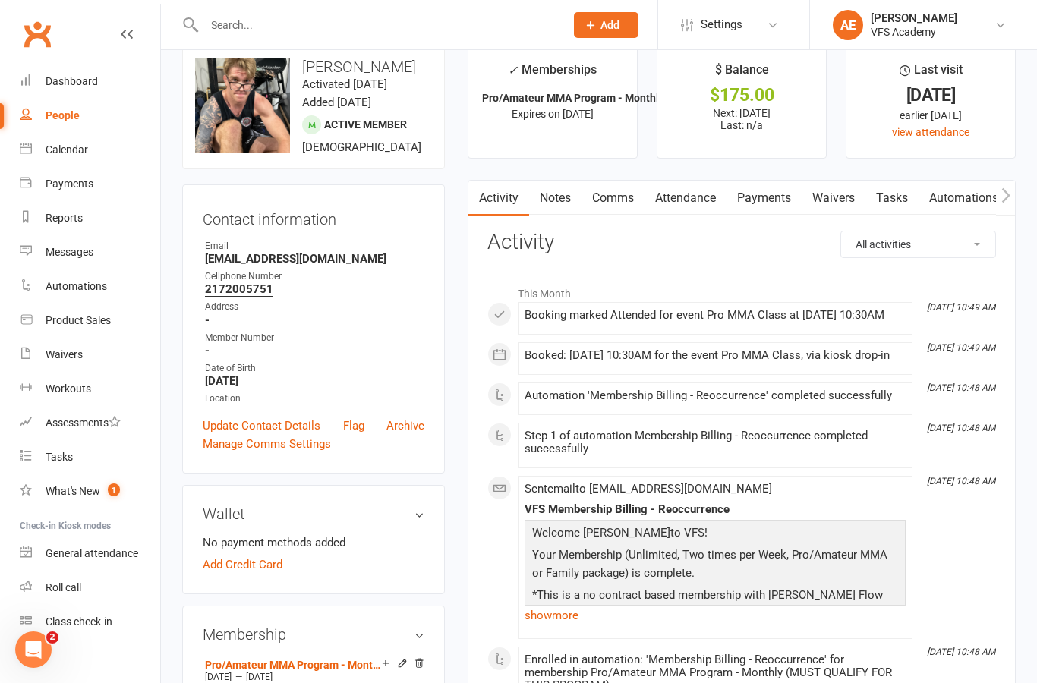
scroll to position [68, 0]
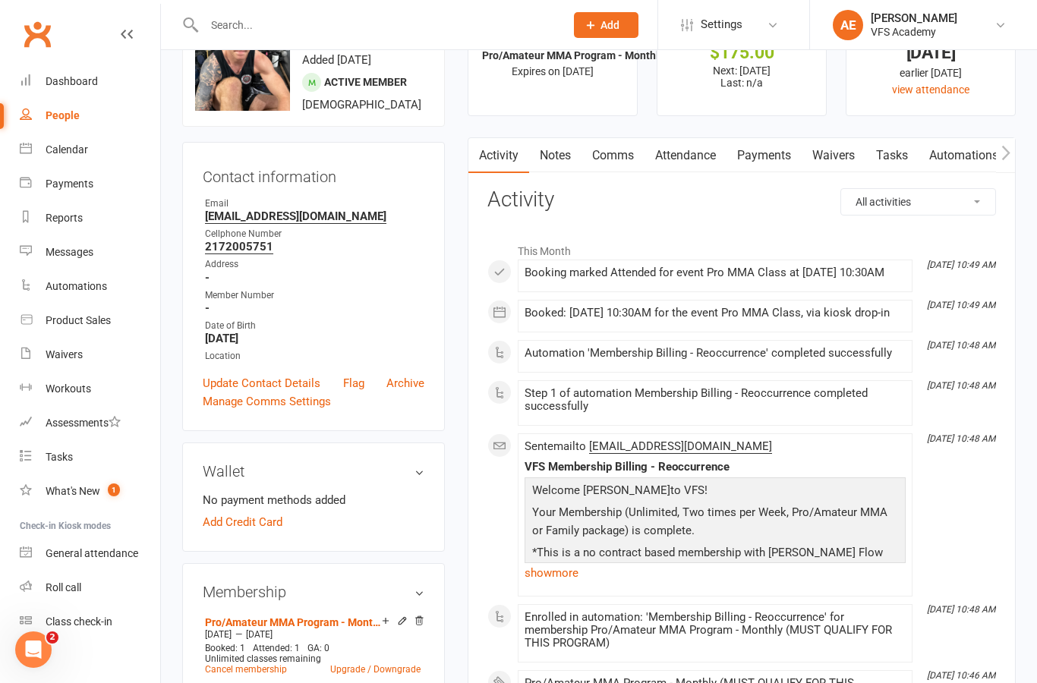
click at [279, 531] on link "Add Credit Card" at bounding box center [243, 522] width 80 height 18
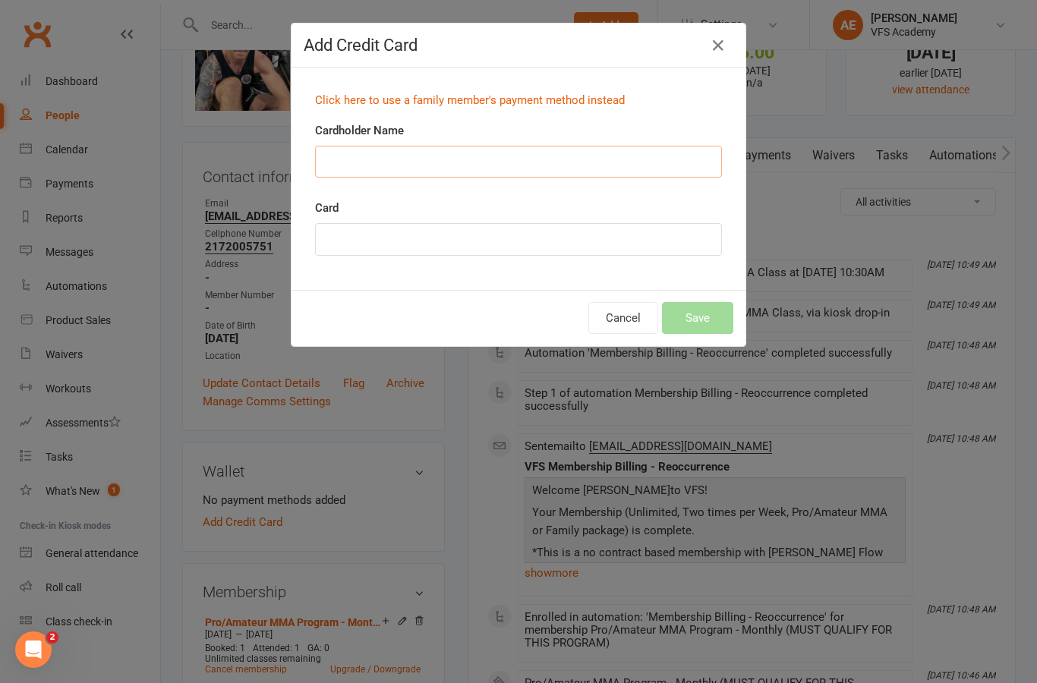
click at [573, 146] on input "Cardholder Name" at bounding box center [518, 162] width 407 height 32
type input "[PERSON_NAME]"
click at [525, 253] on div at bounding box center [518, 239] width 407 height 33
click at [702, 312] on button "Save" at bounding box center [697, 318] width 71 height 32
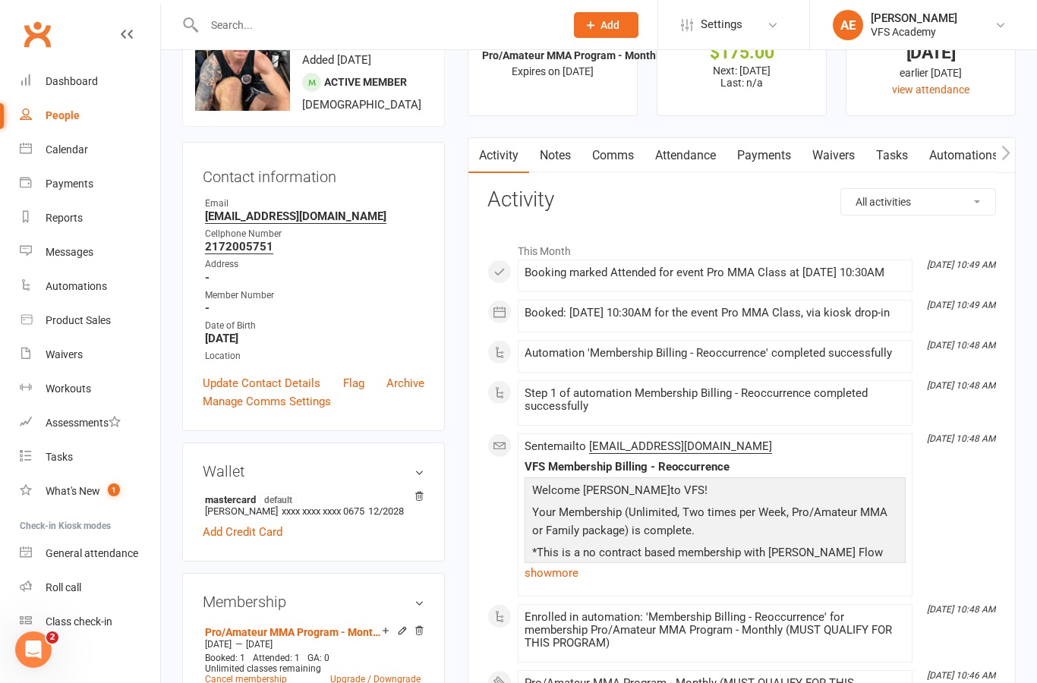
scroll to position [0, 0]
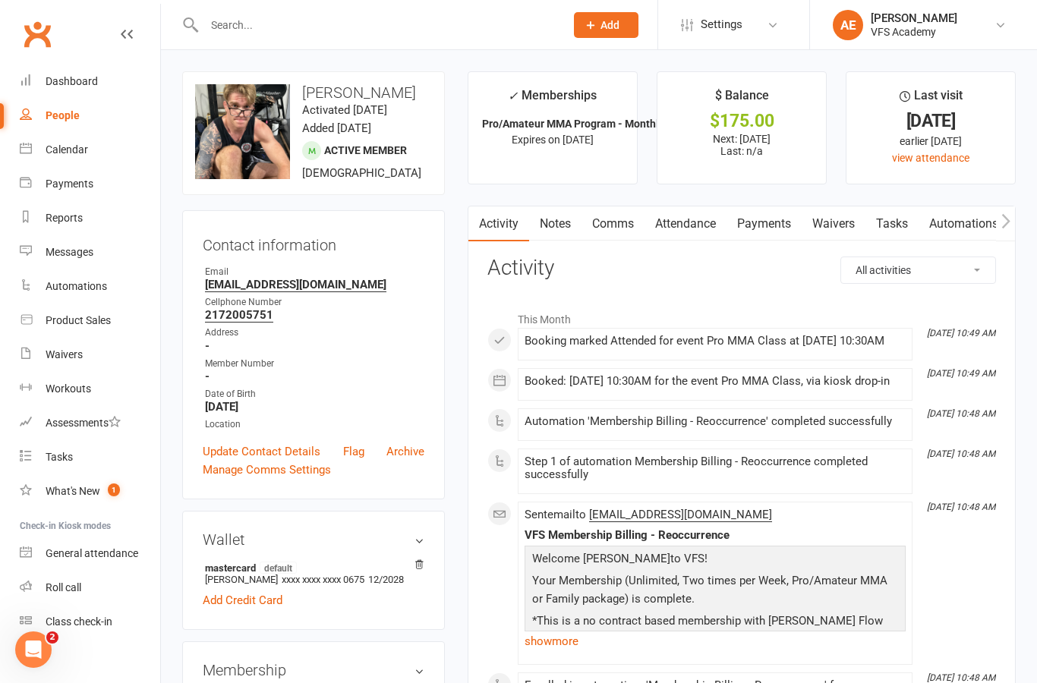
click at [46, 71] on link "Dashboard" at bounding box center [90, 82] width 140 height 34
